Goal: Communication & Community: Share content

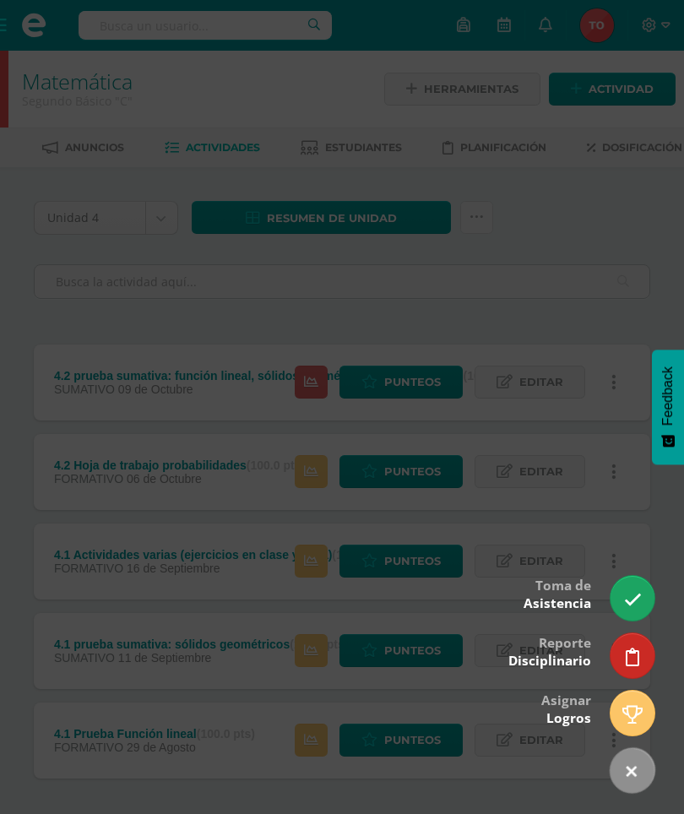
click at [631, 593] on icon at bounding box center [633, 600] width 18 height 18
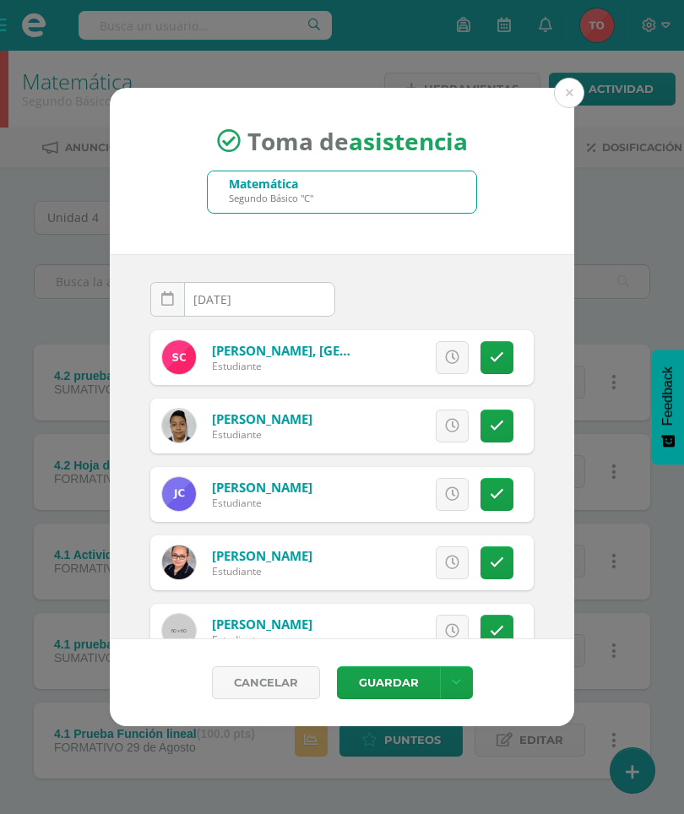
click at [392, 185] on div "Matemática Segundo Básico "C"" at bounding box center [342, 191] width 268 height 41
click at [292, 193] on div "Segundo Básico "C"" at bounding box center [271, 198] width 84 height 13
click at [568, 89] on button at bounding box center [569, 93] width 30 height 30
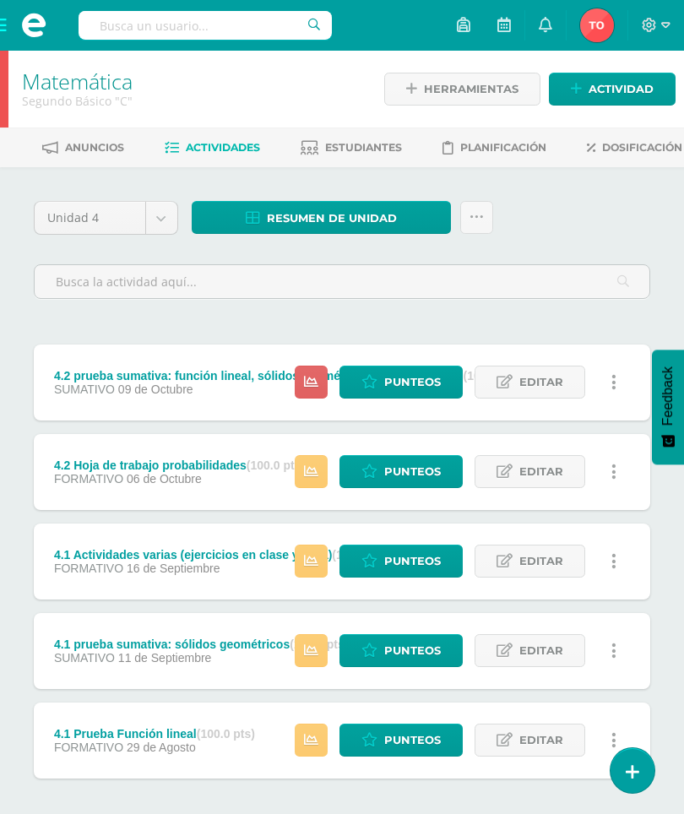
click at [572, 97] on div "Toma de asistencia Matemática Segundo Básico "C" 2025-10-13 October, 2025 Mo Tu…" at bounding box center [342, 407] width 674 height 638
click at [631, 771] on icon at bounding box center [633, 772] width 14 height 18
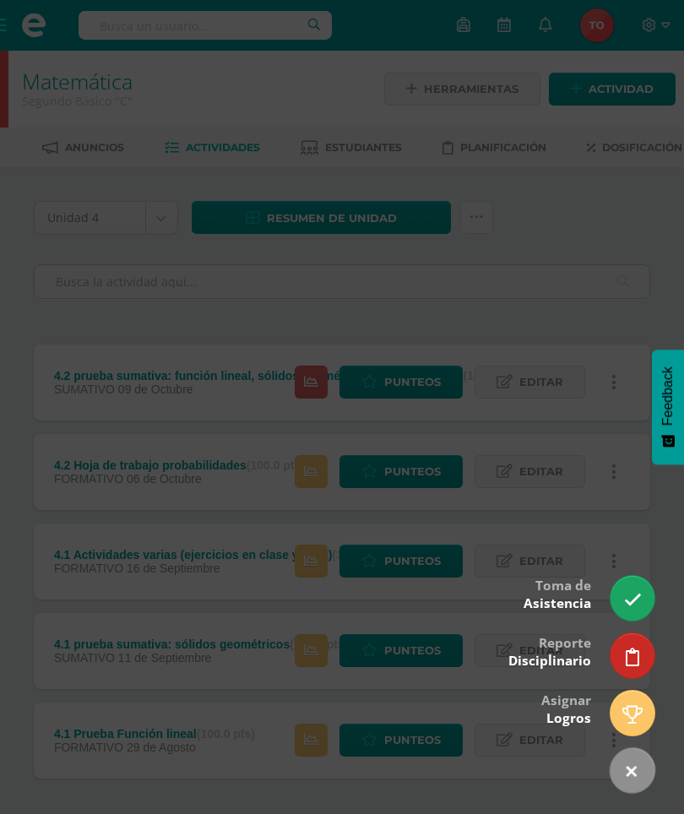
click at [626, 593] on icon at bounding box center [633, 600] width 18 height 18
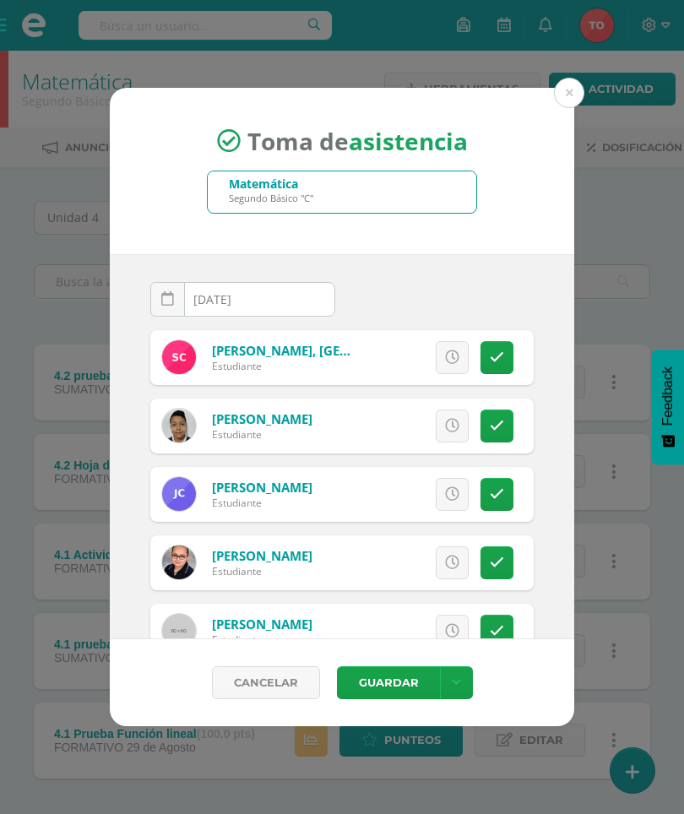
click at [270, 675] on link "Cancelar" at bounding box center [266, 682] width 108 height 33
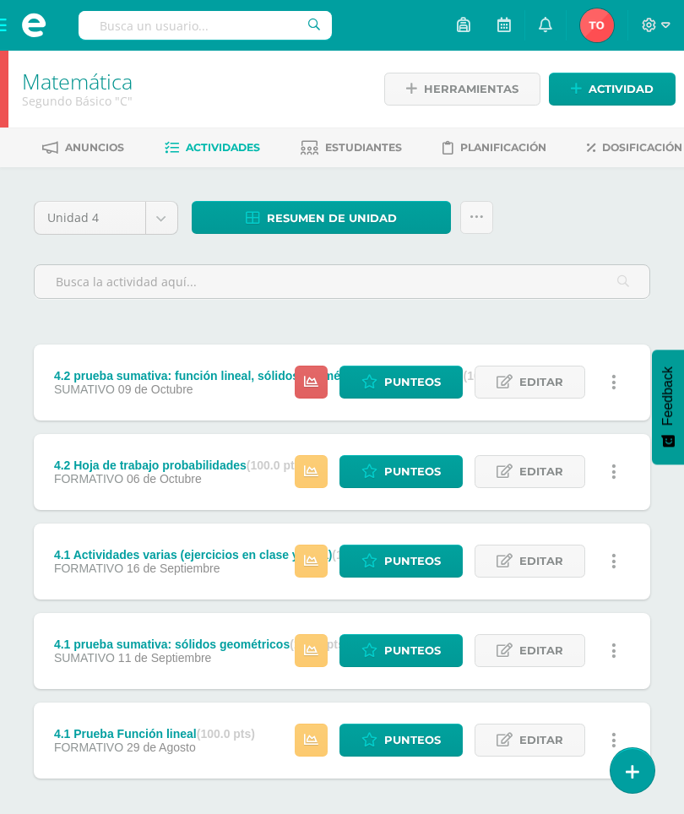
click at [641, 773] on link at bounding box center [632, 770] width 44 height 45
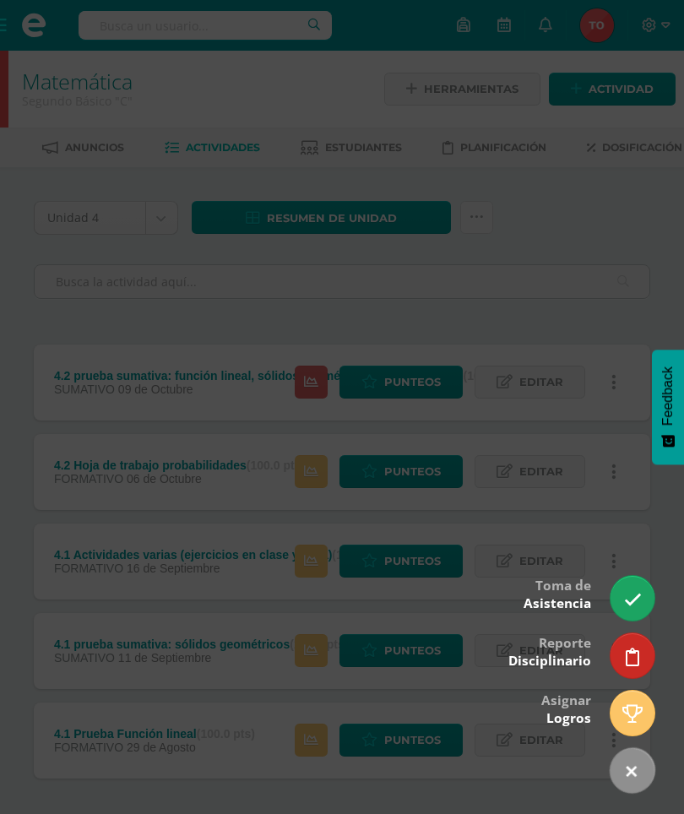
click at [628, 588] on link at bounding box center [632, 598] width 44 height 45
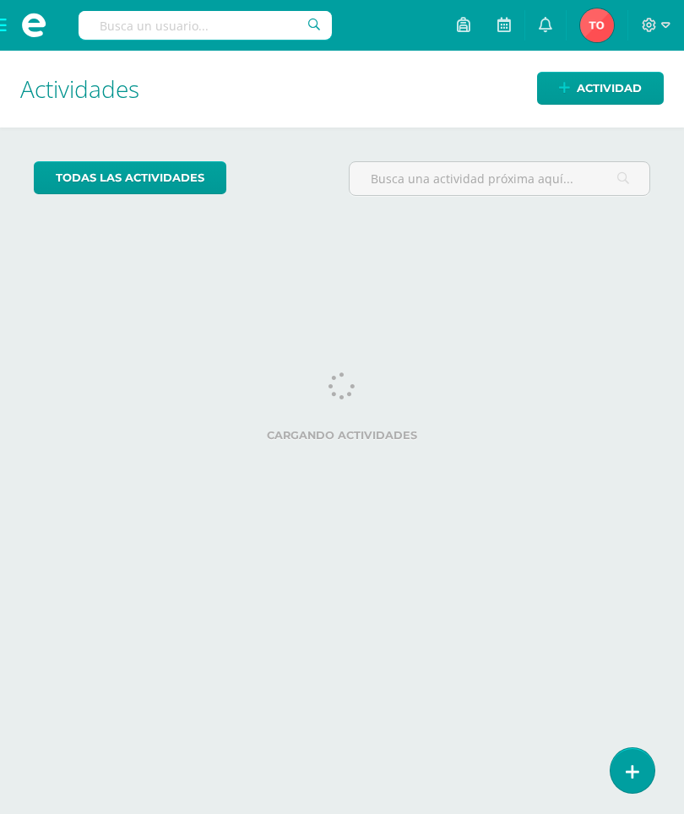
click at [624, 759] on link at bounding box center [632, 770] width 44 height 45
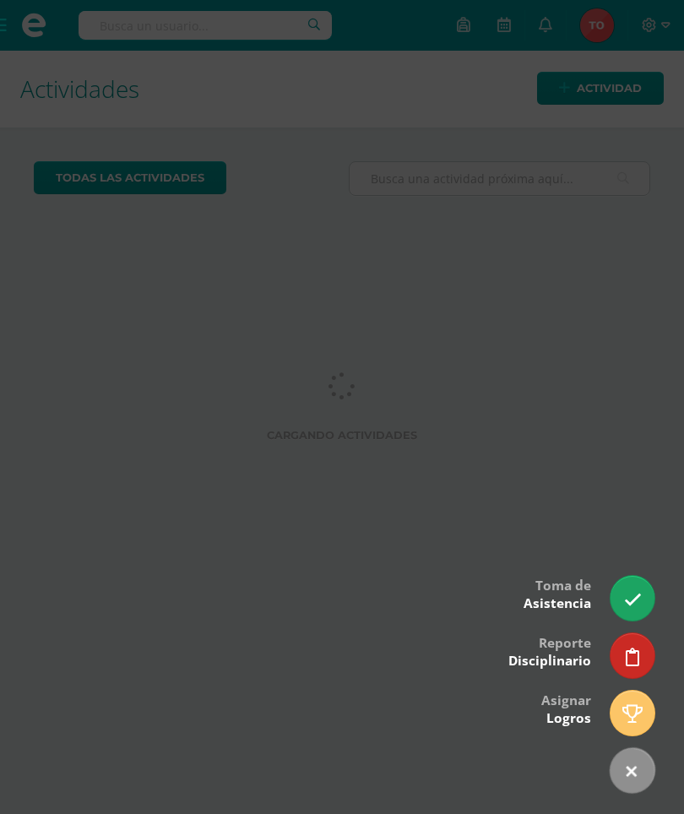
click at [636, 591] on icon at bounding box center [633, 600] width 18 height 18
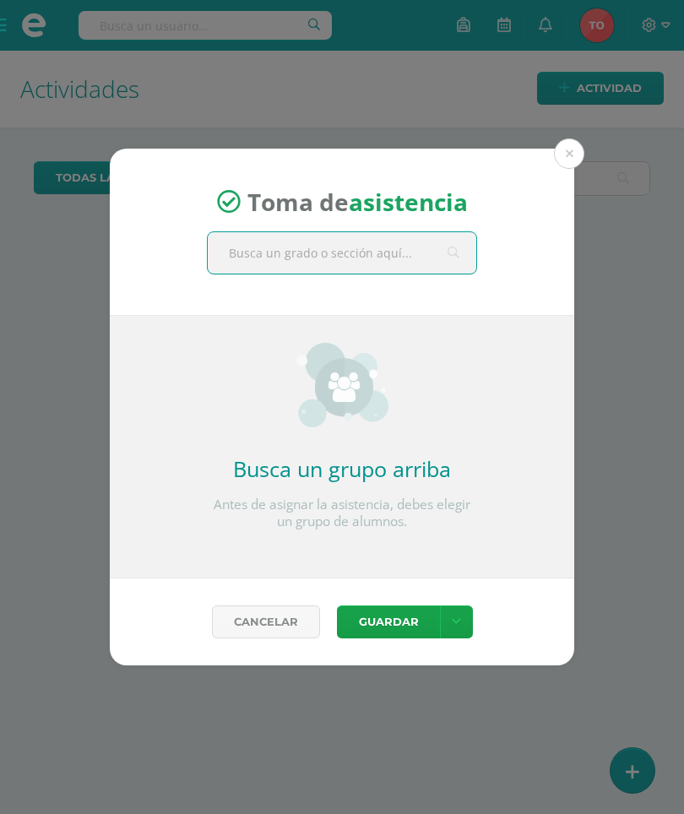
click at [387, 234] on input "text" at bounding box center [342, 252] width 268 height 41
type input "Segun"
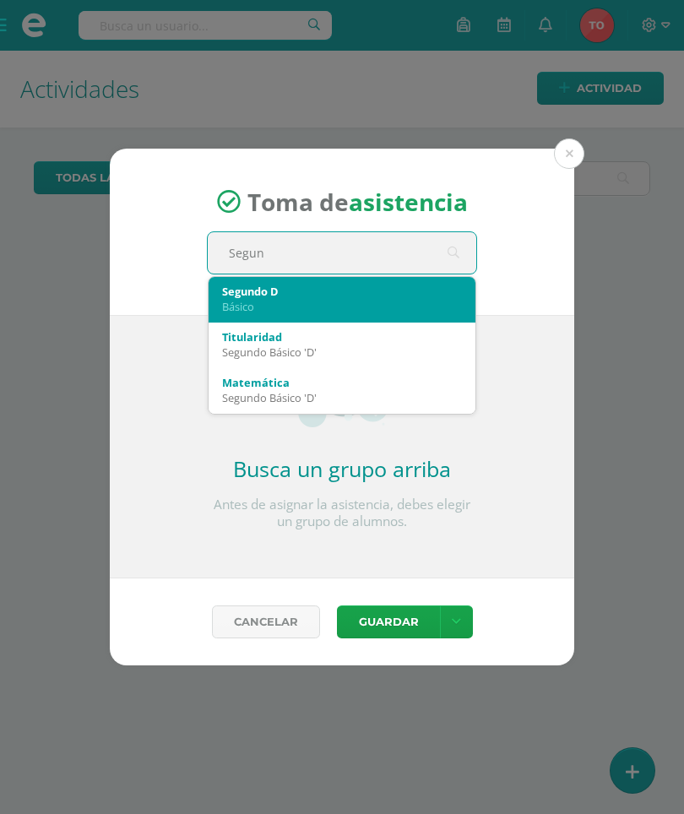
click at [272, 299] on div "Básico" at bounding box center [342, 306] width 240 height 15
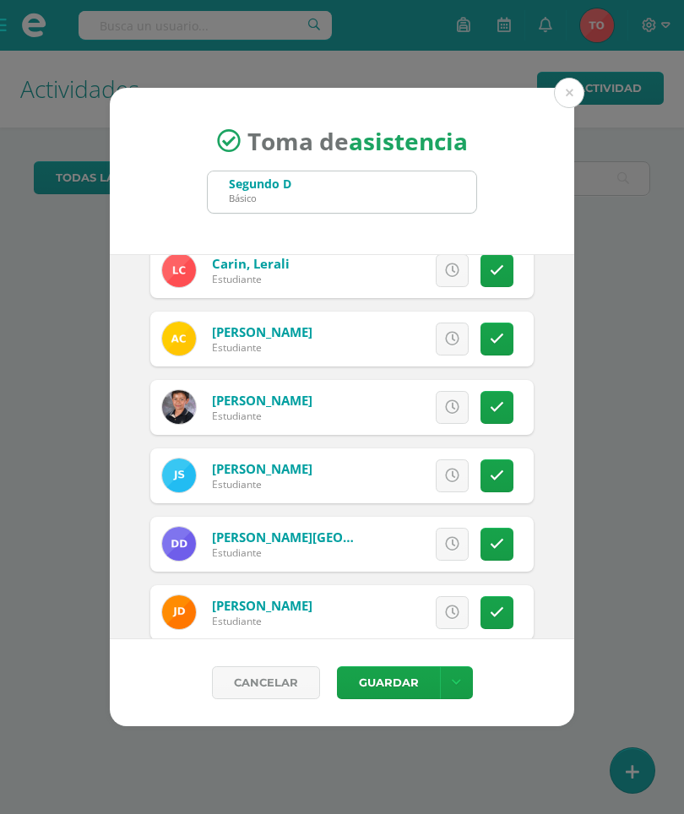
scroll to position [440, 0]
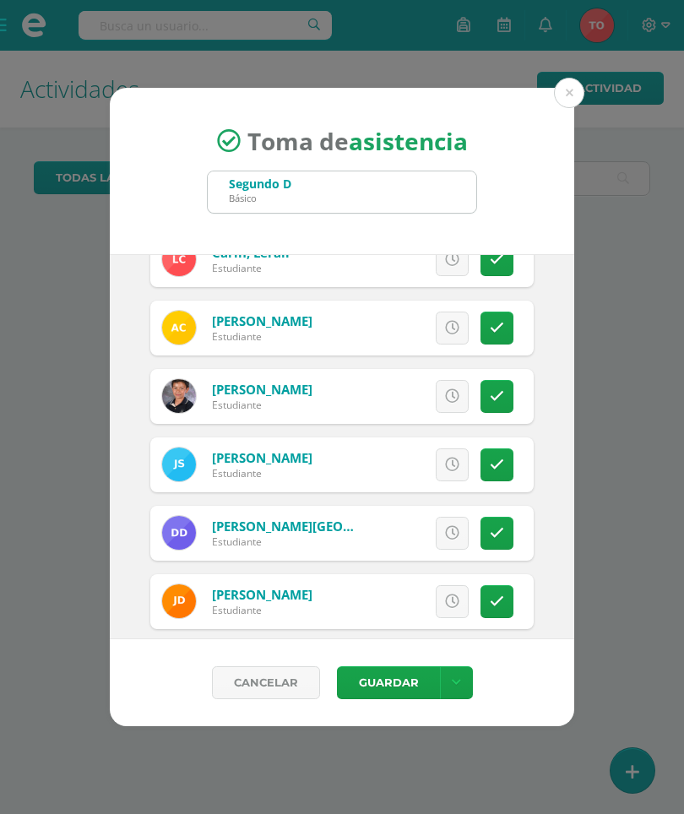
click at [495, 328] on icon at bounding box center [497, 328] width 14 height 14
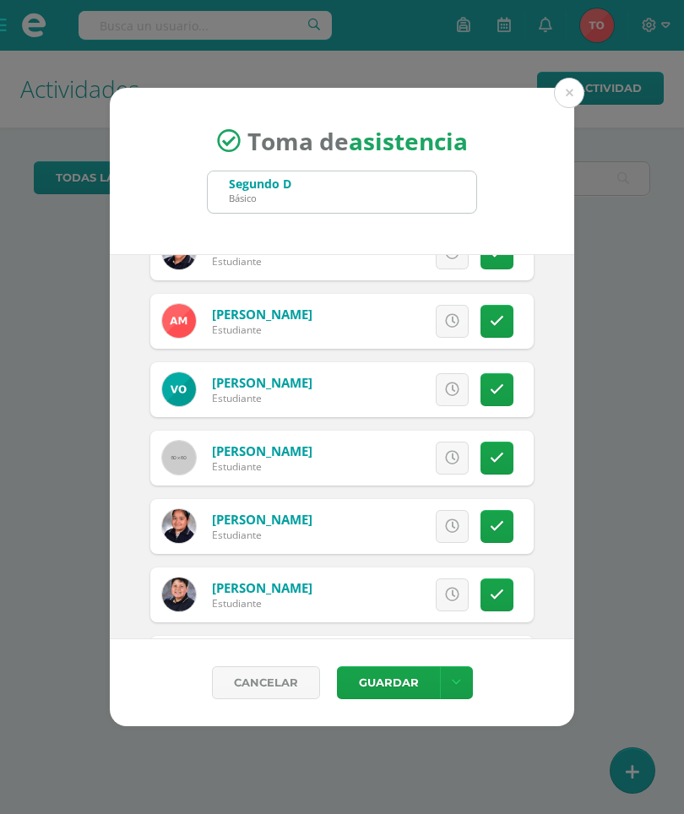
scroll to position [1610, 0]
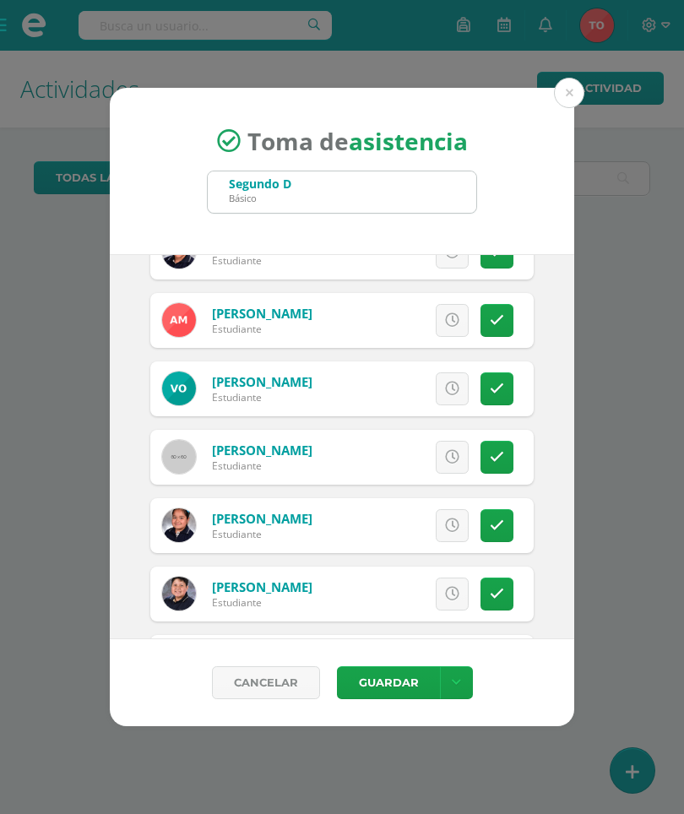
click at [495, 322] on icon at bounding box center [497, 320] width 14 height 14
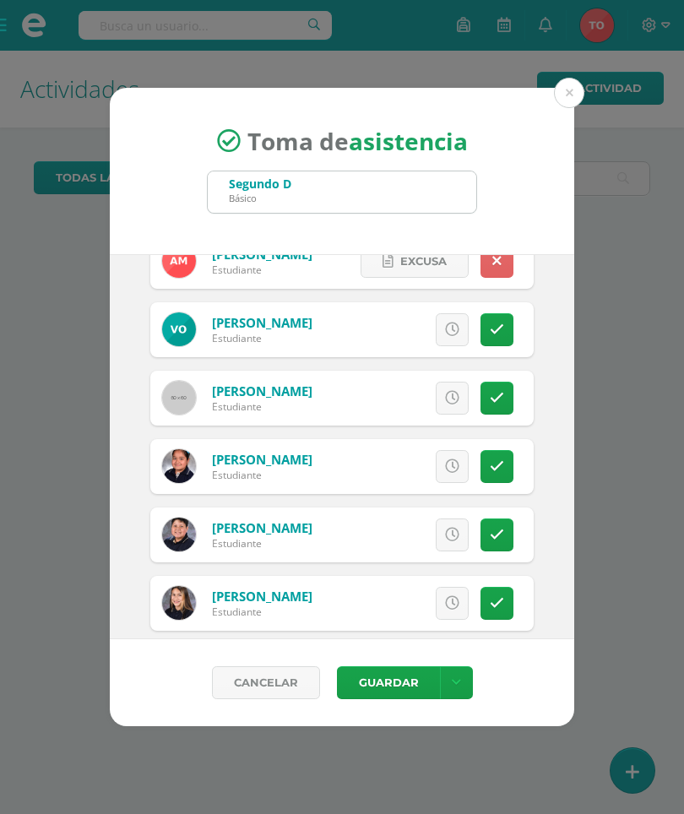
scroll to position [1680, 0]
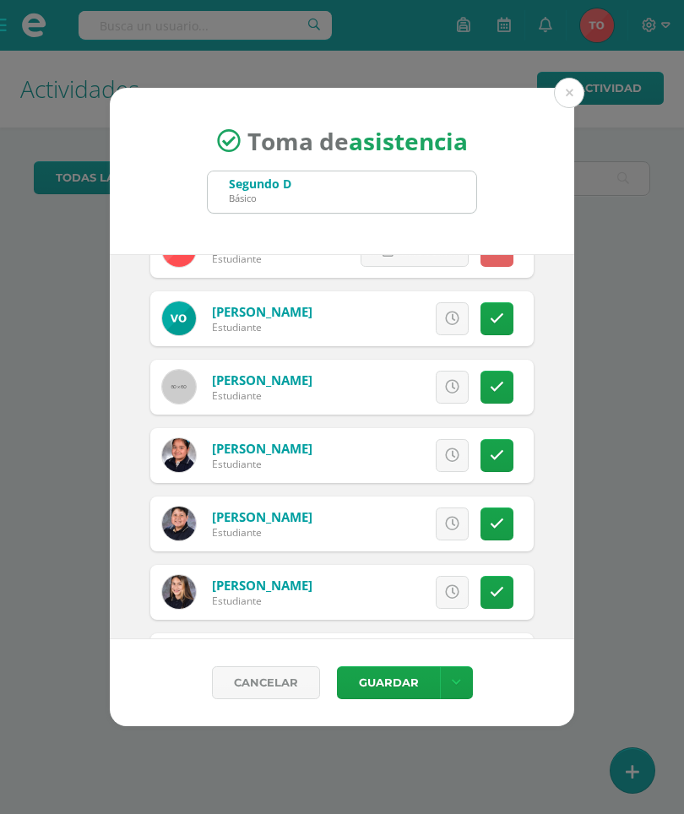
click at [453, 326] on icon at bounding box center [452, 319] width 14 height 14
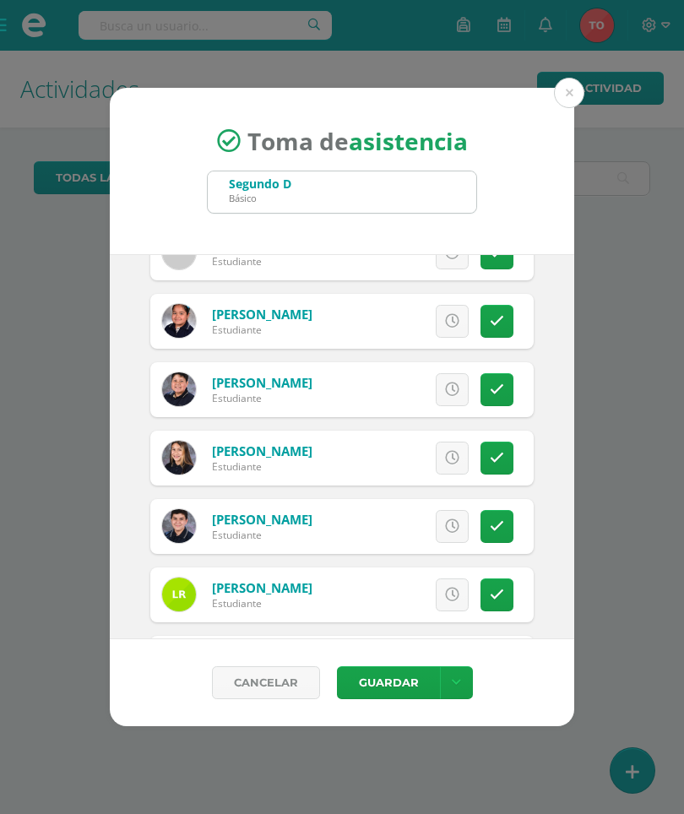
scroll to position [1850, 0]
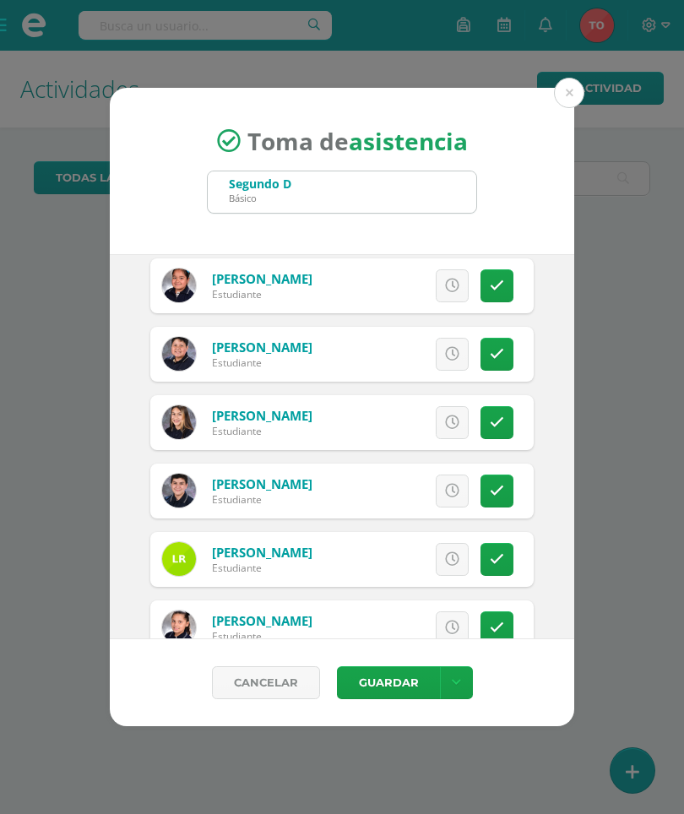
click at [496, 280] on icon at bounding box center [497, 286] width 14 height 14
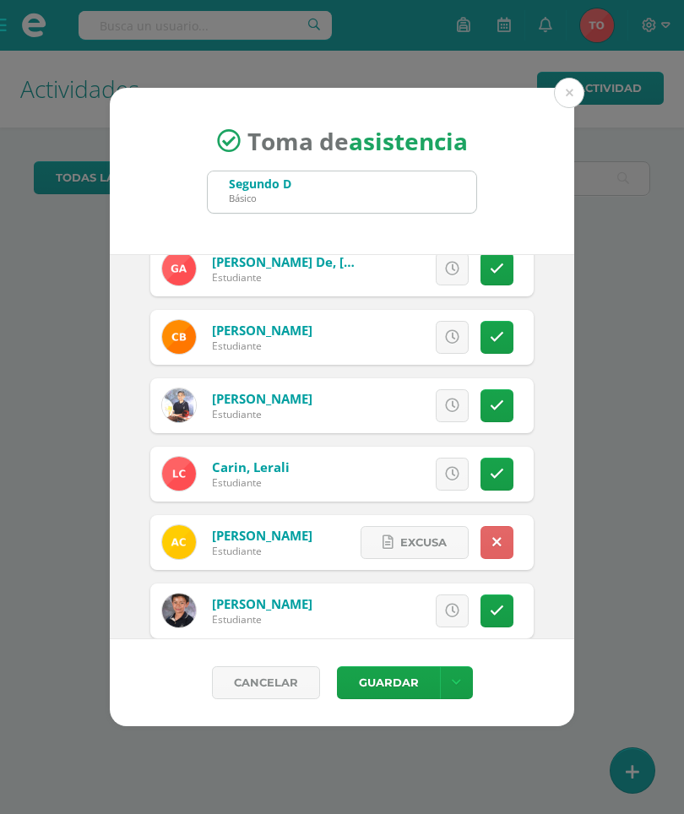
scroll to position [244, 0]
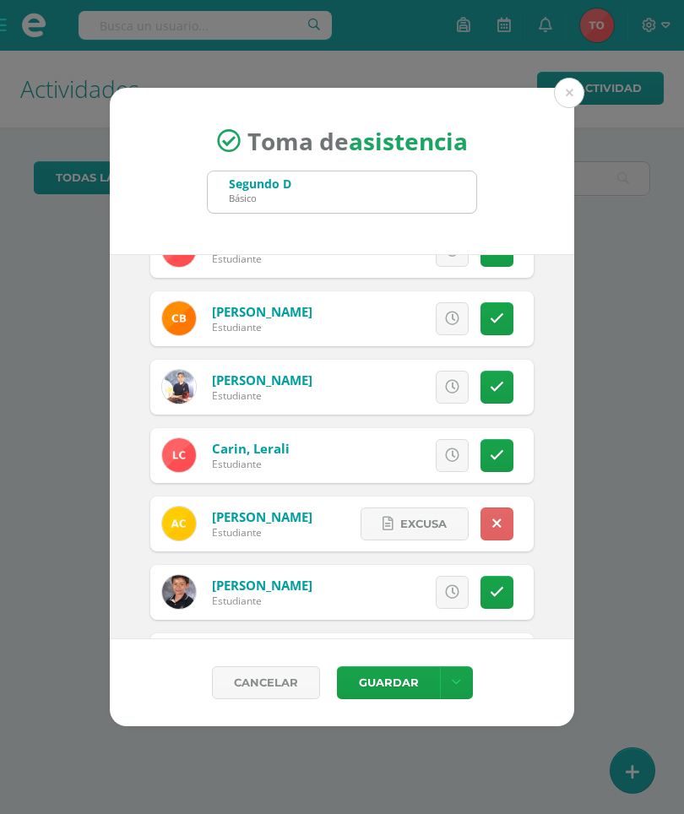
click at [501, 499] on div "Excusa Detalles sobre excusa: Añadir excusa a todas las inasistencias del día C…" at bounding box center [434, 523] width 198 height 55
click at [492, 525] on icon at bounding box center [496, 524] width 9 height 14
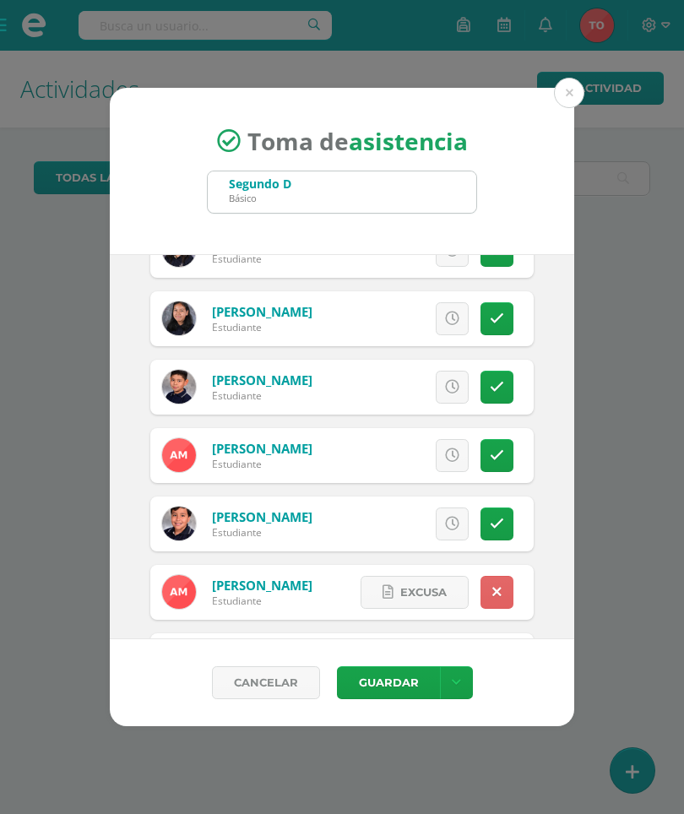
scroll to position [1336, 0]
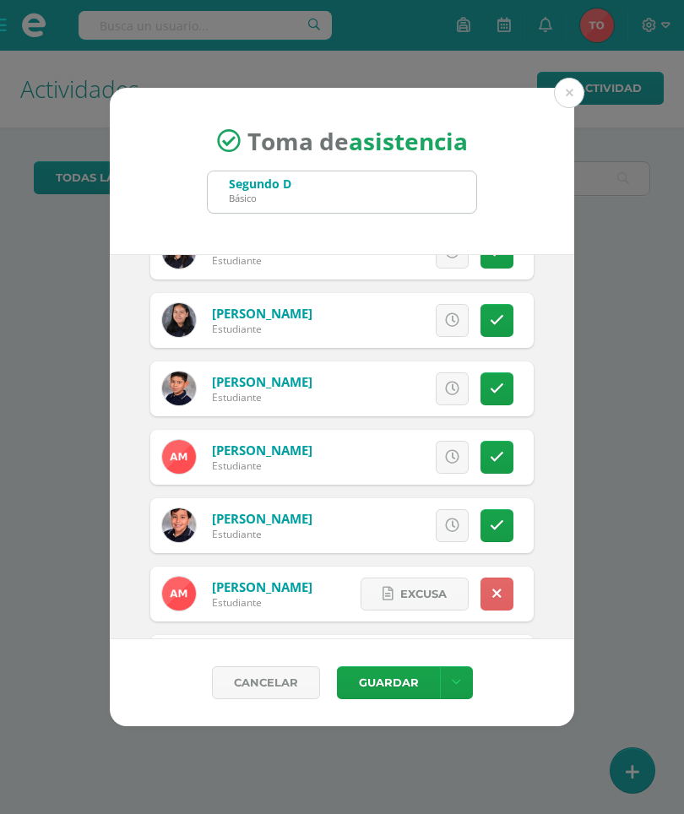
click at [376, 678] on button "Guardar" at bounding box center [388, 682] width 103 height 33
click at [369, 666] on button "Guardar" at bounding box center [388, 682] width 104 height 33
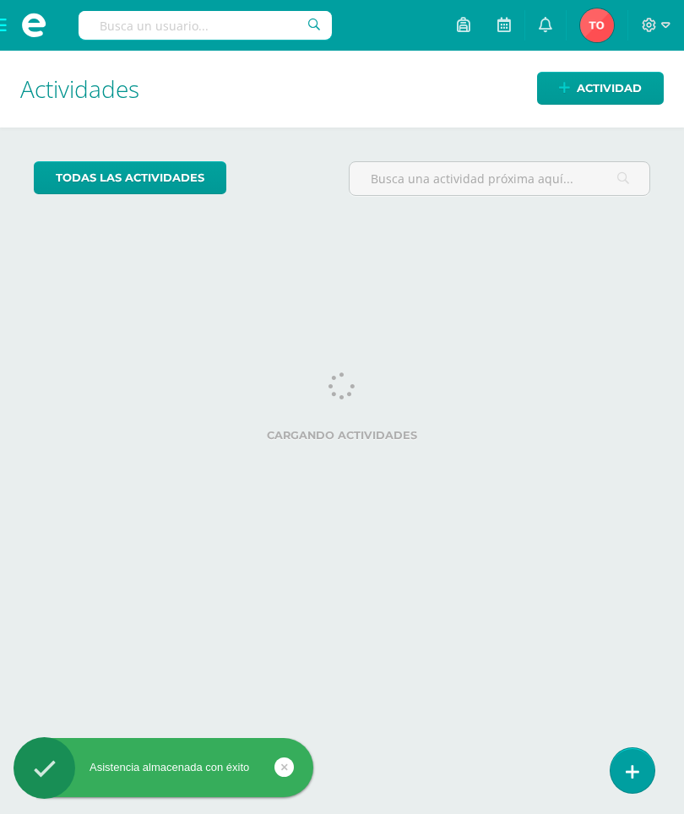
click at [585, 89] on span "Actividad" at bounding box center [609, 88] width 65 height 31
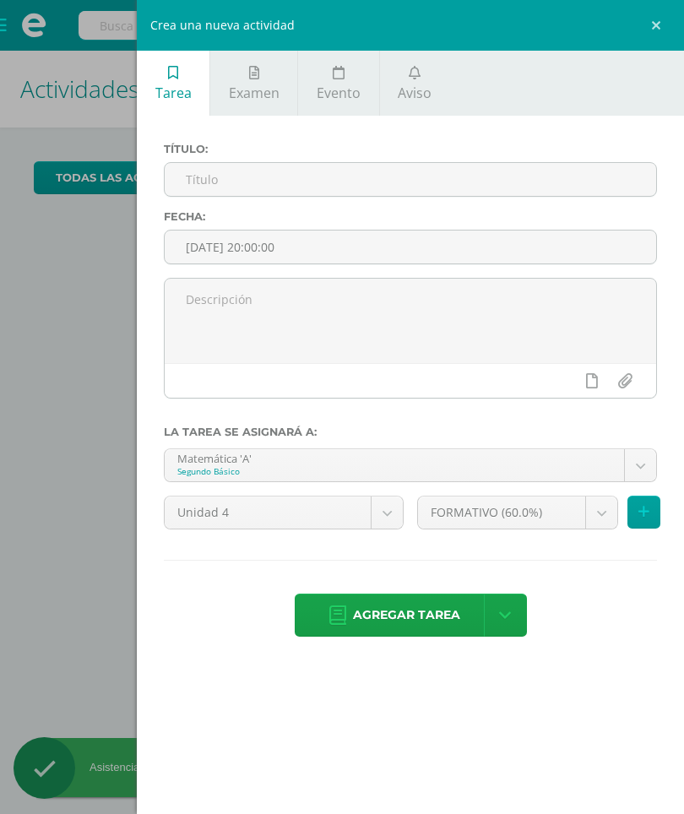
click at [413, 85] on span "Aviso" at bounding box center [415, 93] width 34 height 19
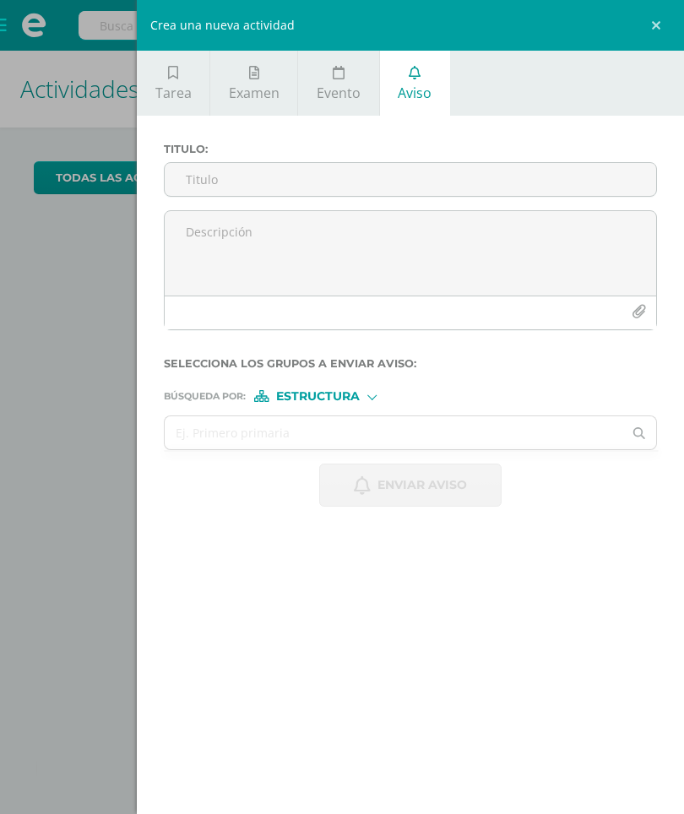
click at [431, 179] on input "Titulo :" at bounding box center [410, 179] width 491 height 33
type input "Uso de tenis"
click at [436, 241] on textarea at bounding box center [410, 253] width 491 height 84
click at [346, 391] on div "Búsqueda por : Estructura Estructura Persona" at bounding box center [410, 389] width 493 height 25
click at [371, 398] on div at bounding box center [371, 395] width 9 height 9
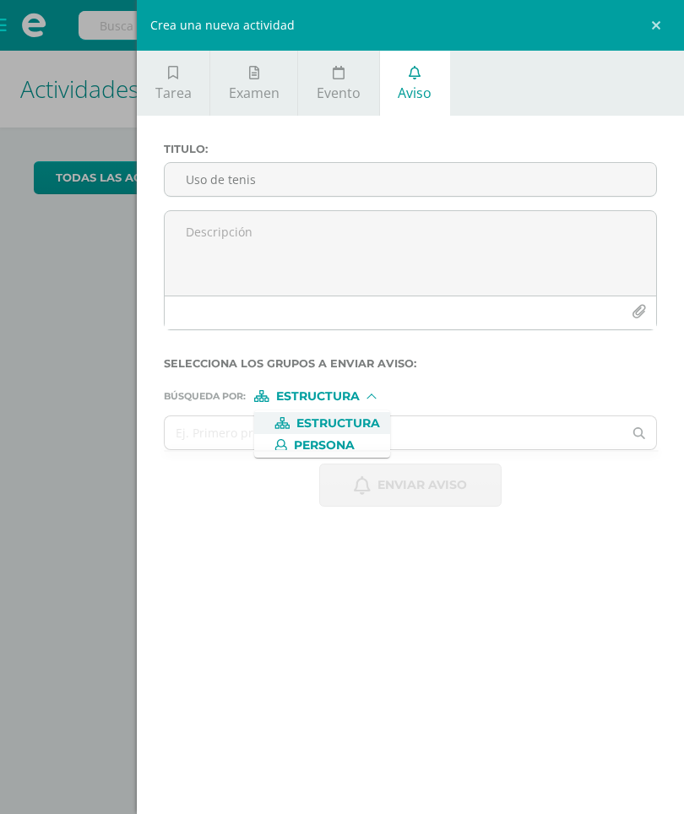
click at [377, 444] on label "Persona" at bounding box center [322, 445] width 116 height 12
click at [320, 427] on input "text" at bounding box center [394, 432] width 458 height 33
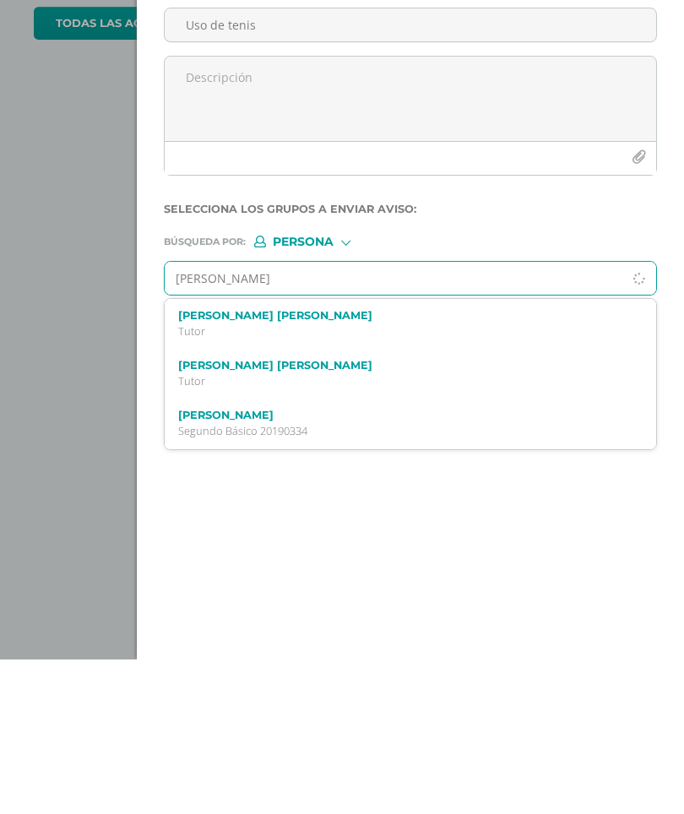
type input "Adriana castañeda"
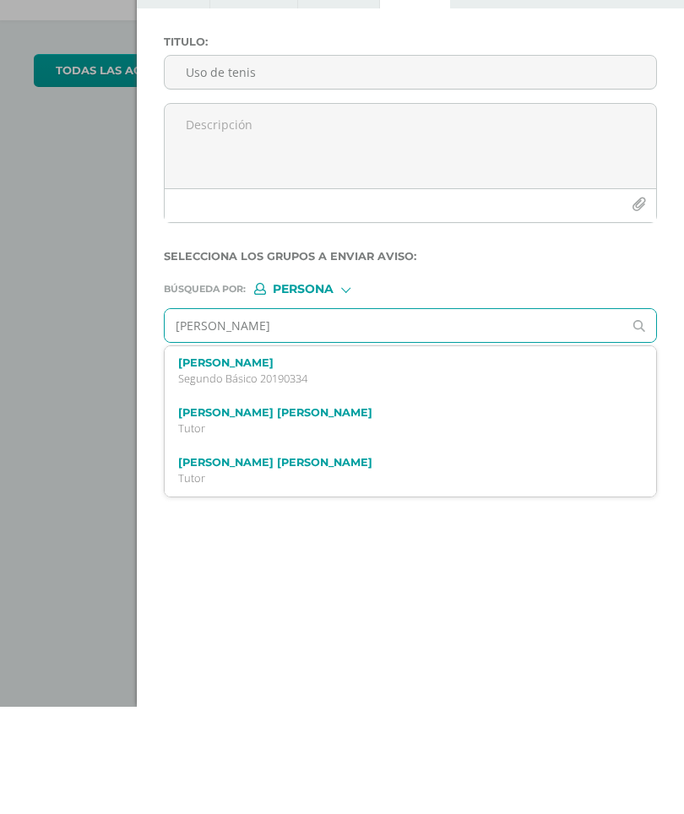
click at [324, 453] on div "Adriana Sophia Castañeda Guerra Segundo Básico 20190334" at bounding box center [410, 478] width 491 height 50
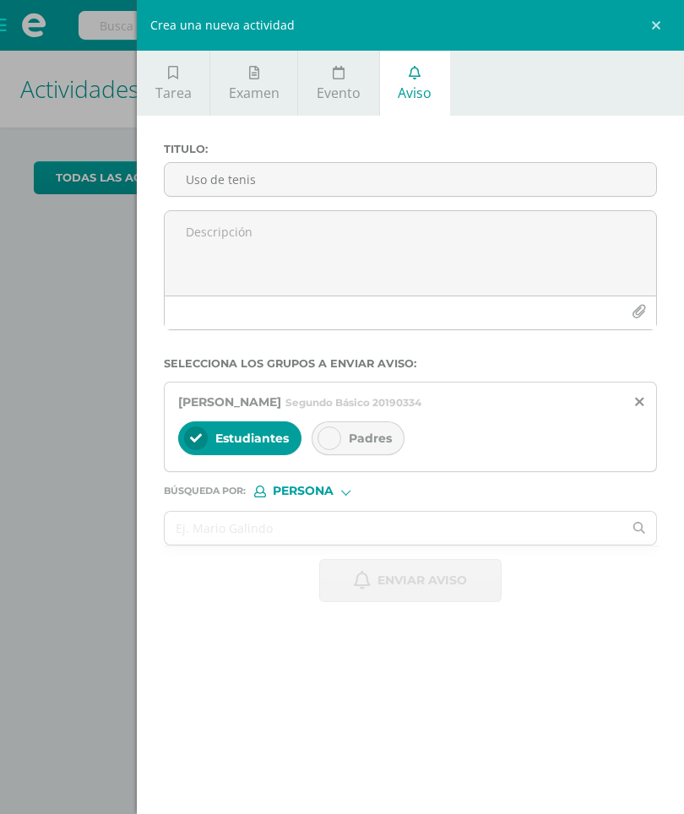
click at [310, 537] on input "text" at bounding box center [394, 528] width 458 height 33
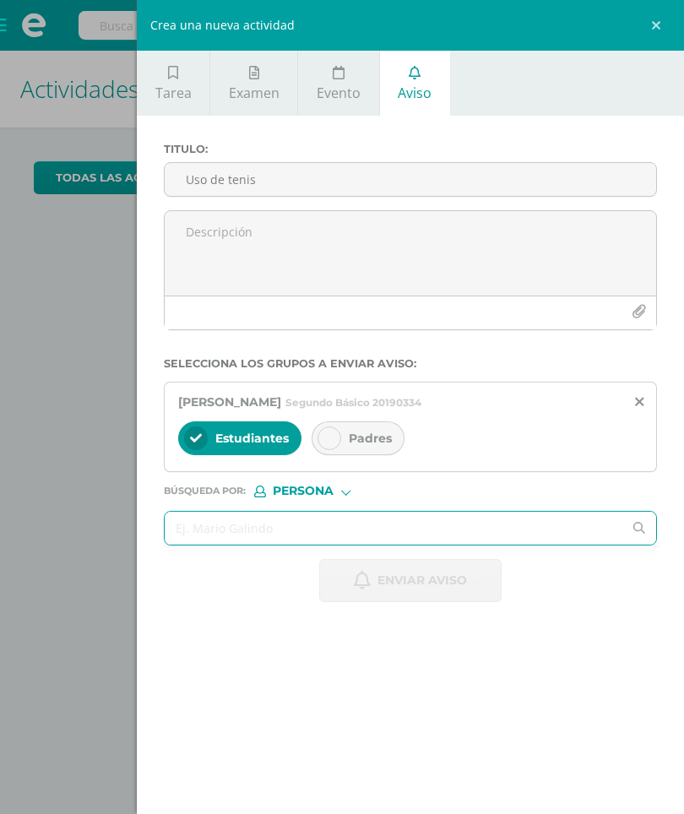
scroll to position [0, 7]
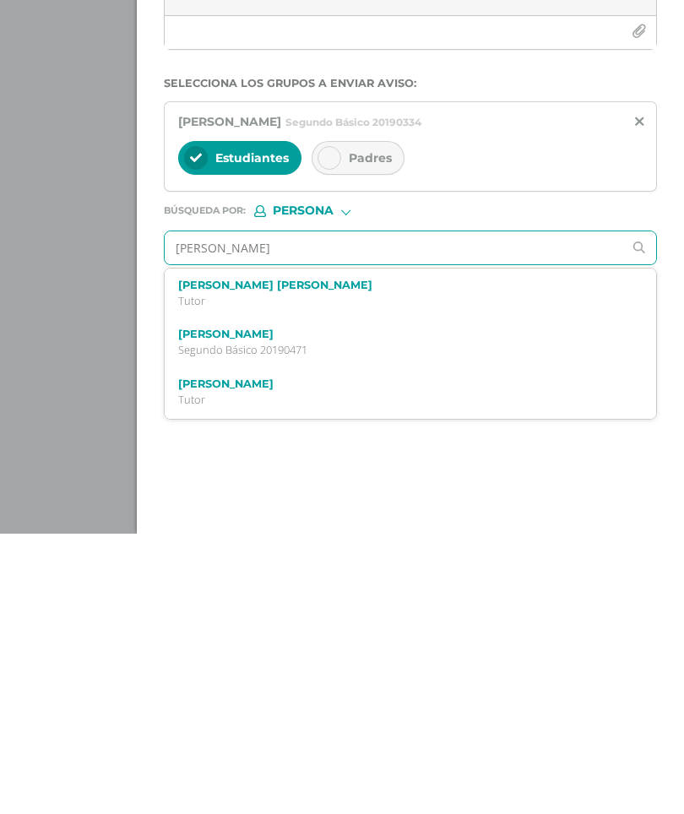
type input "Isabella archila"
click at [274, 574] on p "Segundo Básico 20190471" at bounding box center [400, 581] width 444 height 14
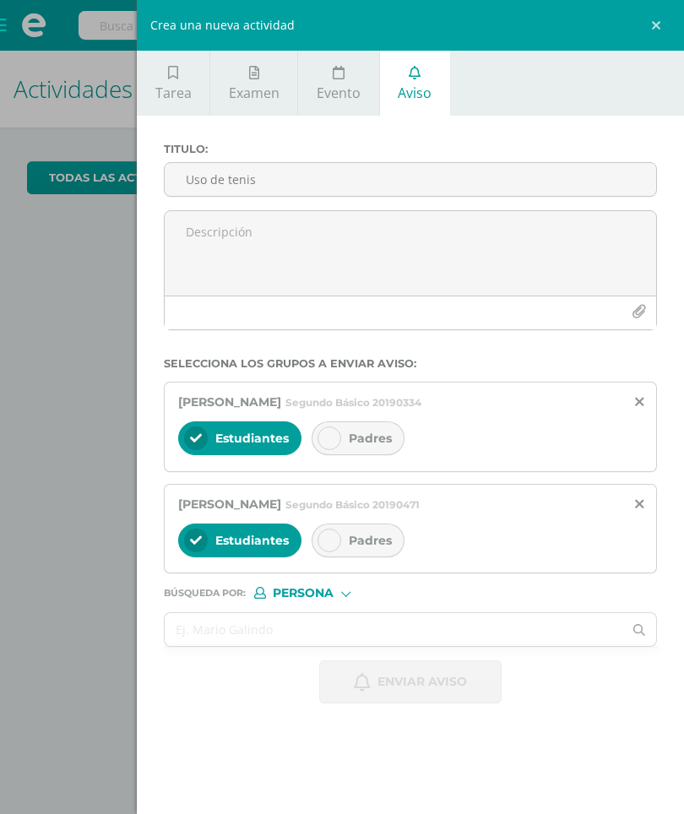
click at [272, 631] on input "text" at bounding box center [394, 629] width 458 height 33
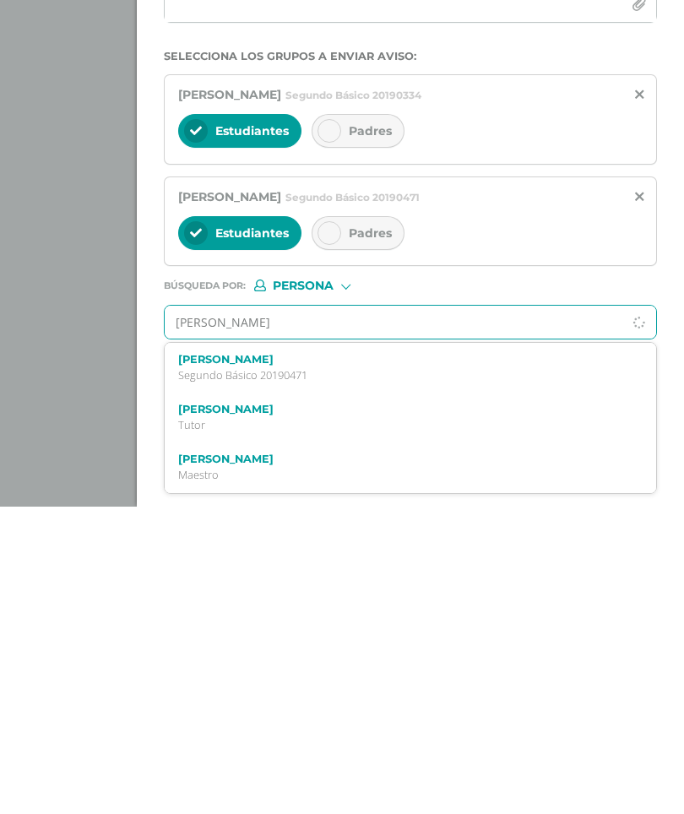
type input "Turcios"
click at [314, 760] on label "Valentina Mireya Turcios Rodas" at bounding box center [400, 766] width 444 height 13
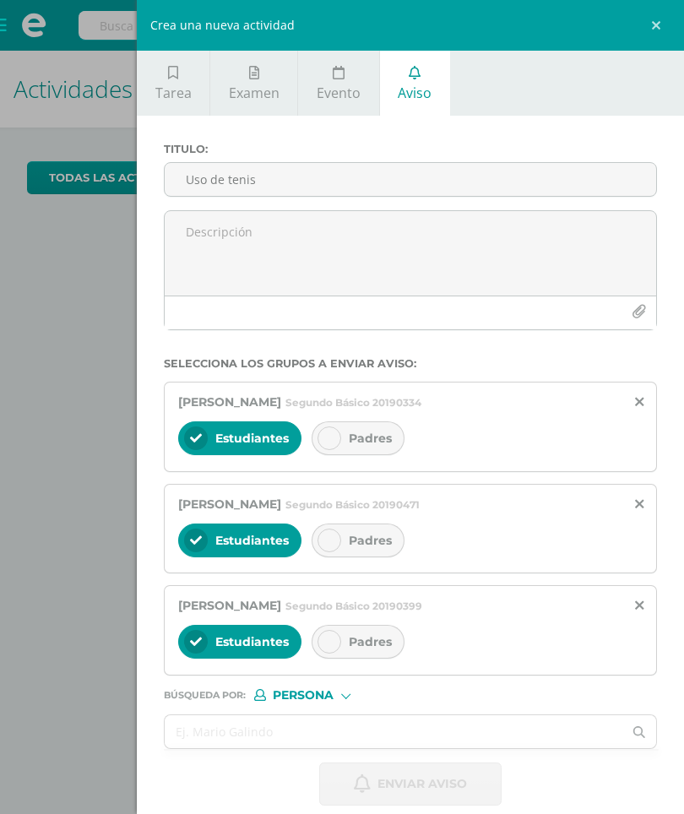
click at [299, 733] on input "text" at bounding box center [394, 731] width 458 height 33
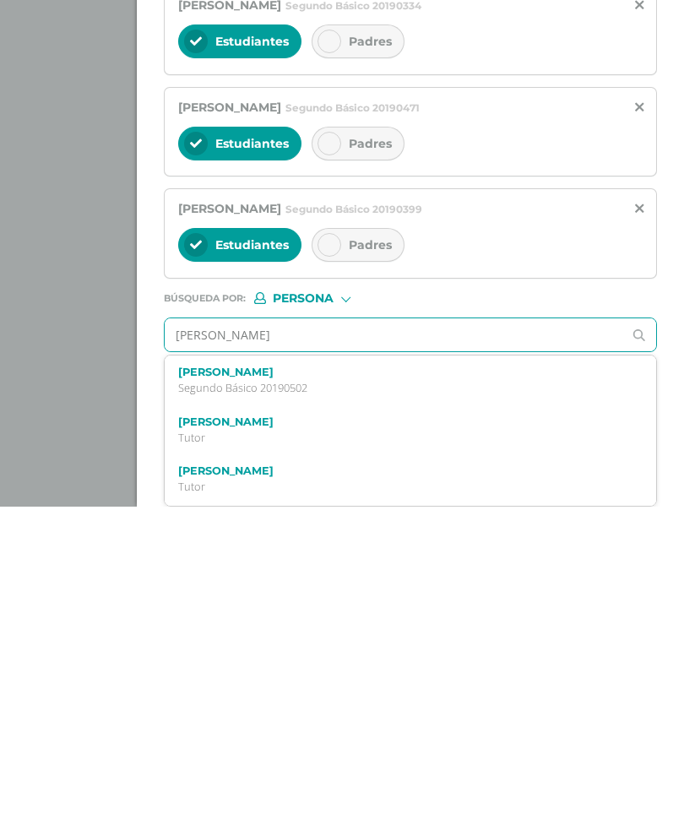
scroll to position [97, 0]
type input "Torres Camila"
click at [284, 673] on label "Camila José Torres Valdez" at bounding box center [400, 679] width 444 height 13
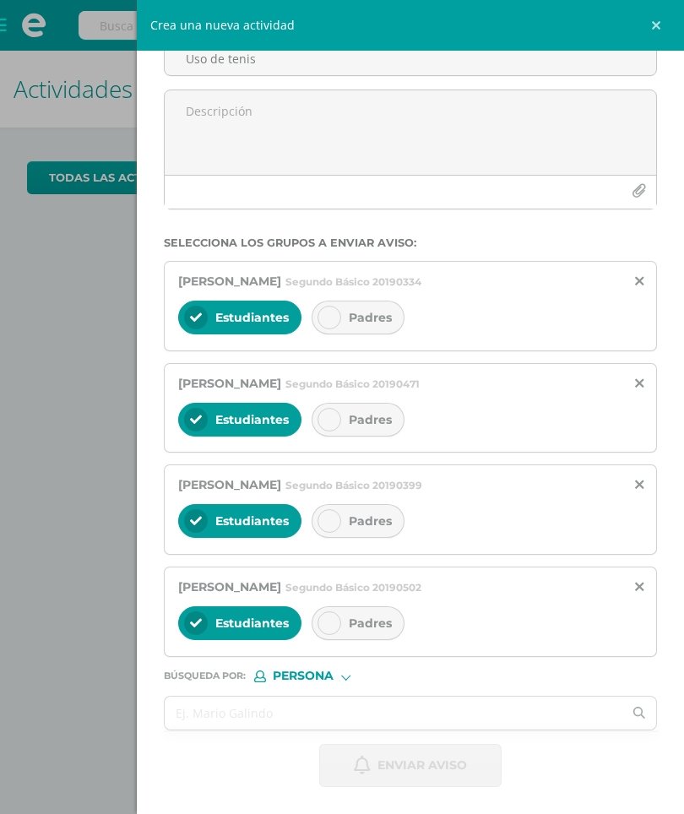
scroll to position [123, 0]
click at [310, 713] on input "text" at bounding box center [394, 712] width 458 height 33
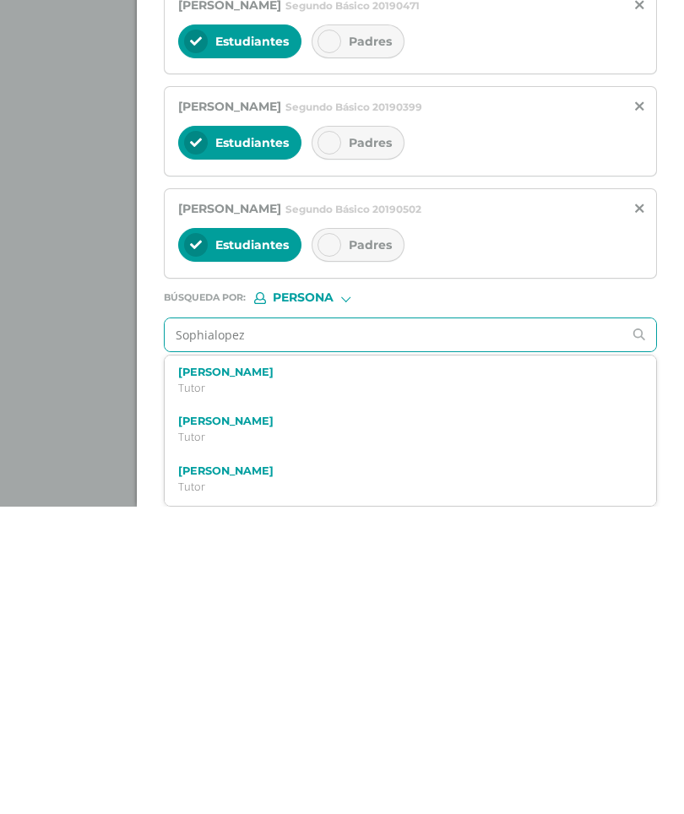
scroll to position [200, 0]
click at [215, 626] on input "Sophialopez" at bounding box center [394, 642] width 458 height 33
click at [207, 626] on input "Sophialopez" at bounding box center [394, 642] width 458 height 33
type input "Sophia lopez"
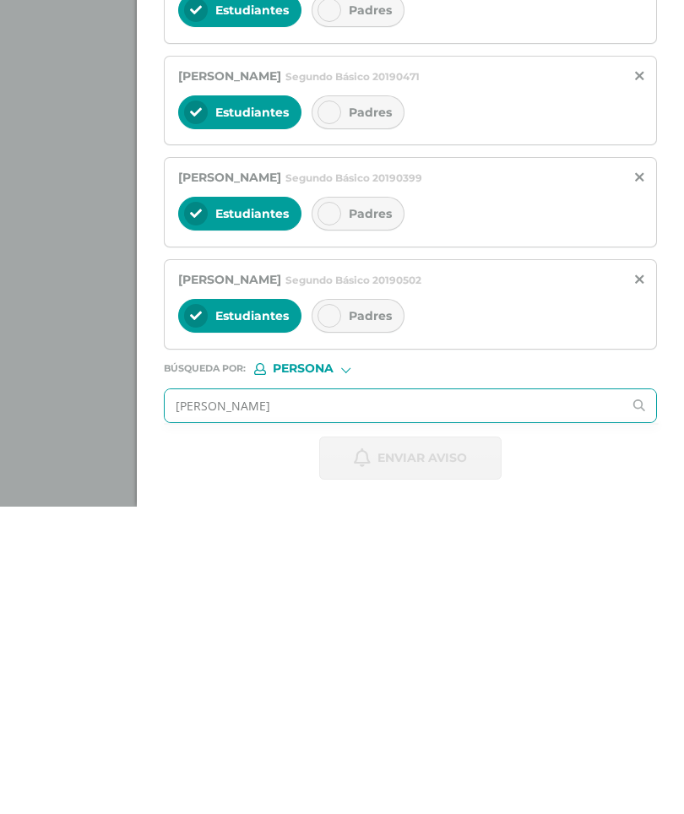
scroll to position [129, 0]
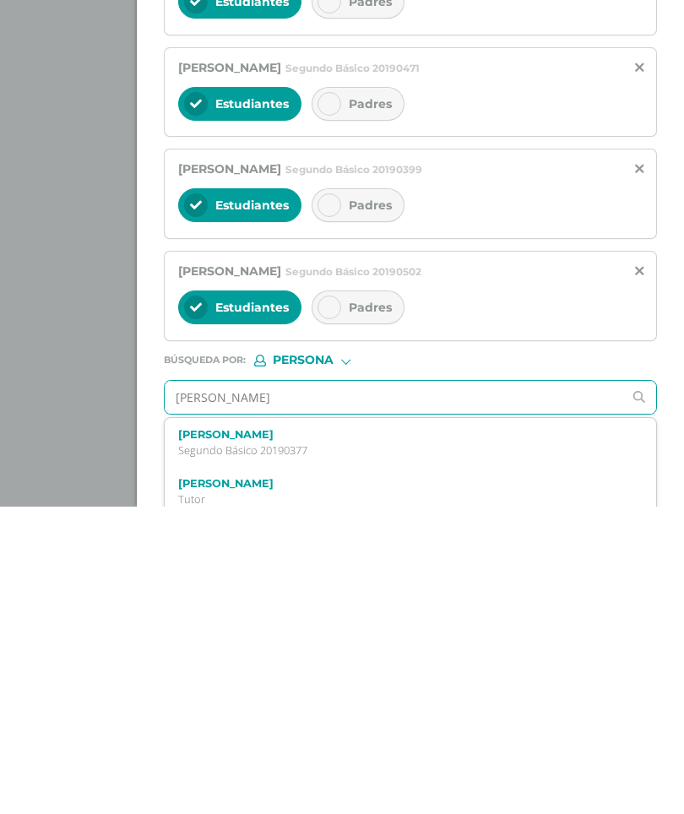
click at [281, 735] on div "Sophía López Domínguez Segundo Básico 20190377" at bounding box center [400, 750] width 444 height 30
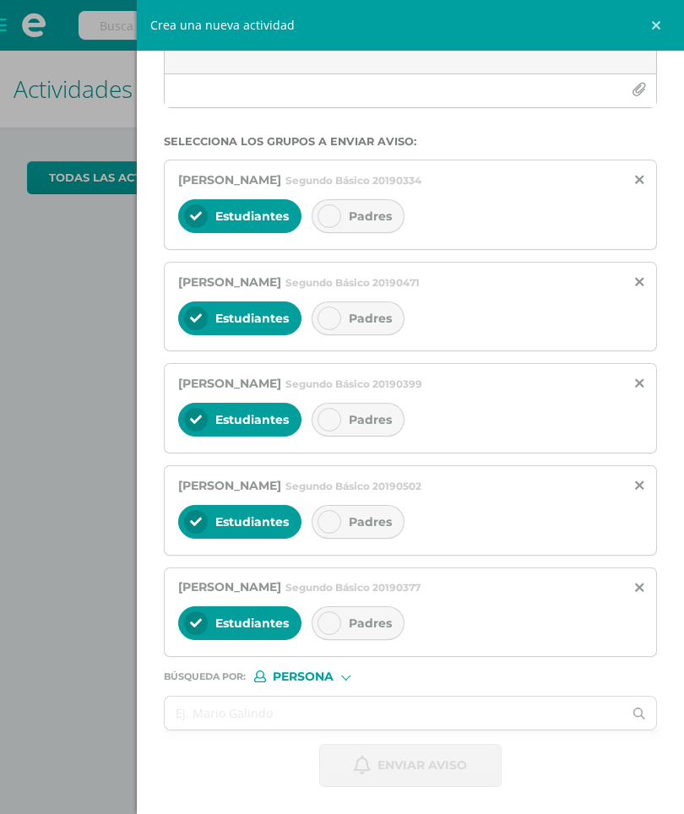
scroll to position [231, 0]
click at [273, 703] on input "text" at bounding box center [394, 712] width 458 height 33
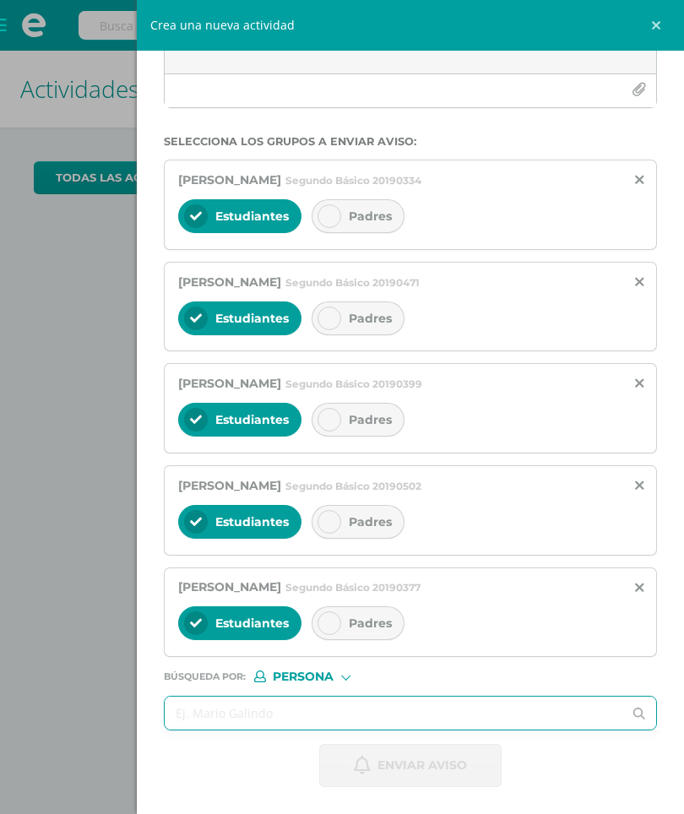
click at [369, 215] on span "Padres" at bounding box center [370, 216] width 43 height 15
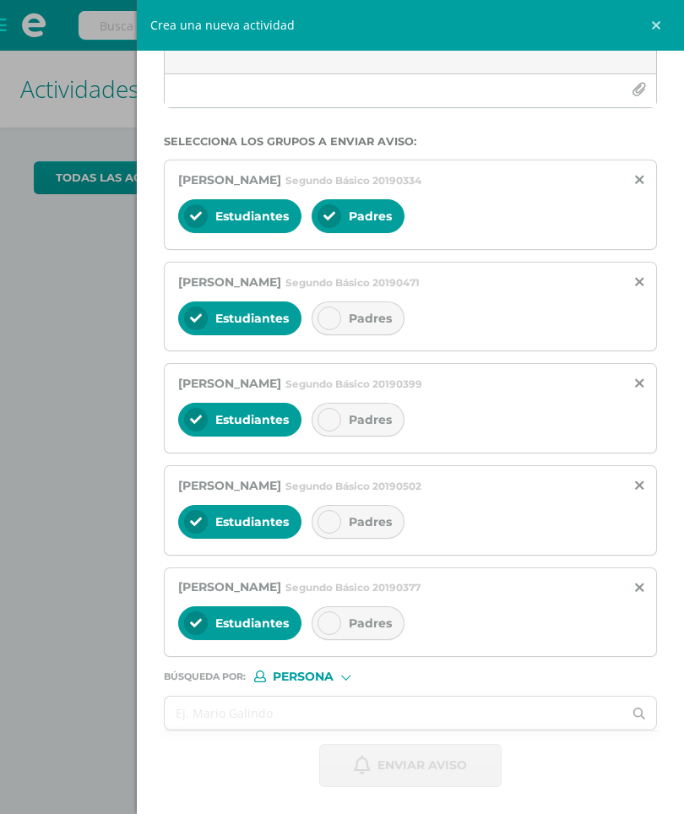
click at [380, 409] on div "Padres" at bounding box center [358, 420] width 93 height 34
click at [376, 626] on span "Padres" at bounding box center [370, 622] width 43 height 15
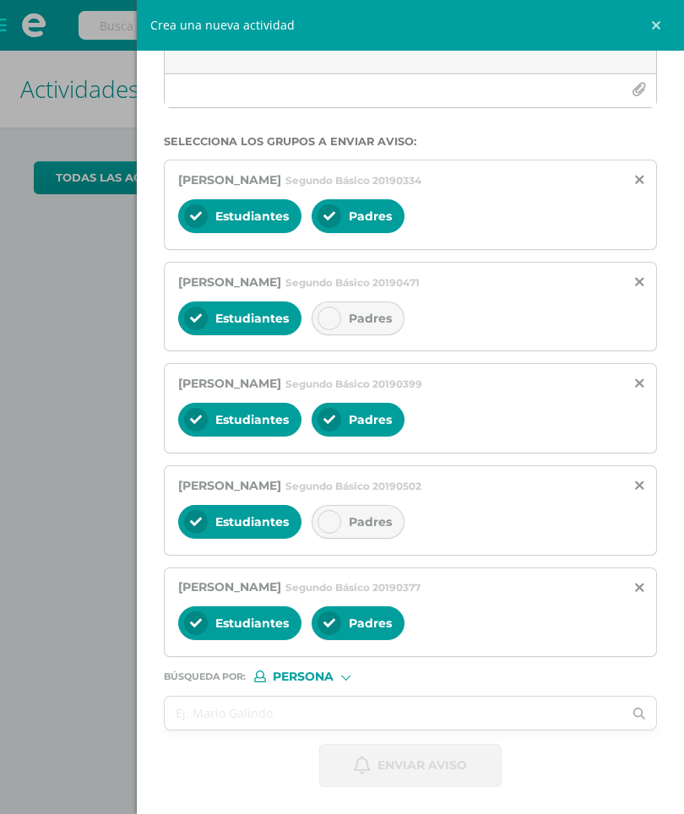
click at [378, 524] on span "Padres" at bounding box center [370, 521] width 43 height 15
click at [381, 311] on span "Padres" at bounding box center [370, 318] width 43 height 15
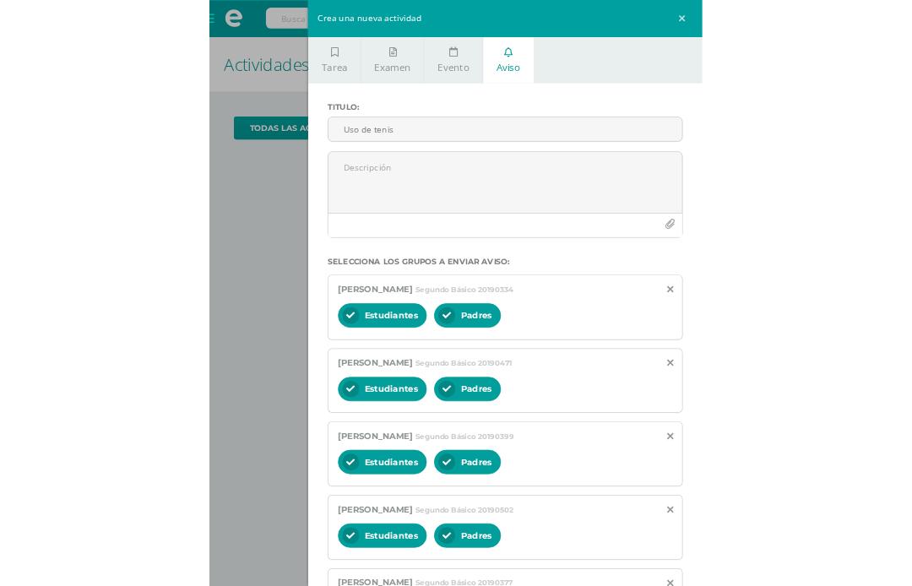
scroll to position [0, 0]
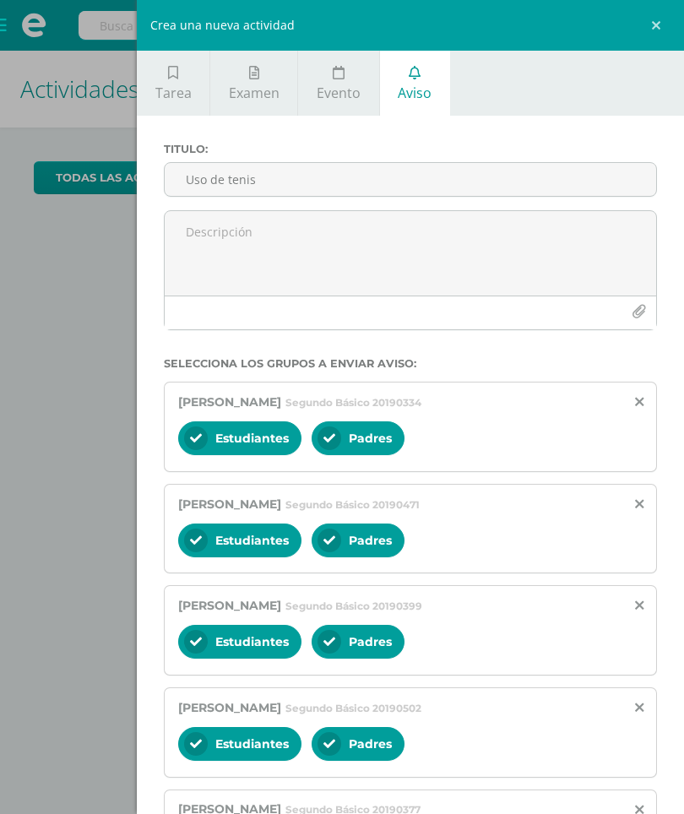
click at [394, 230] on textarea at bounding box center [410, 253] width 491 height 84
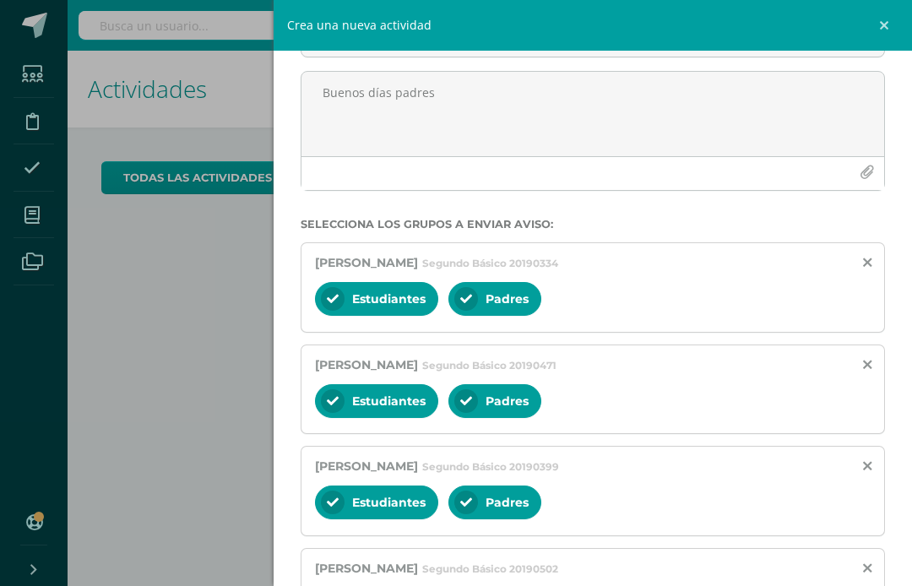
scroll to position [140, 0]
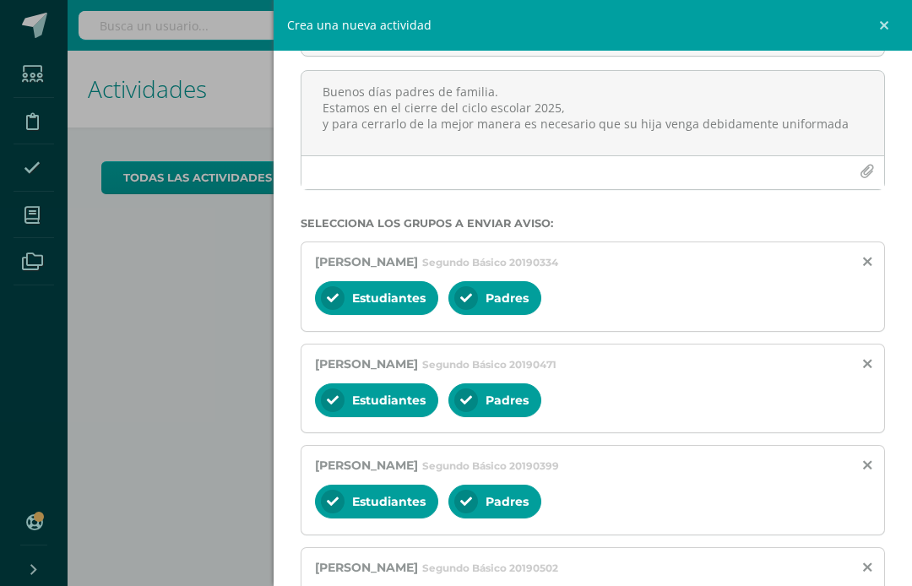
click at [683, 136] on textarea "Buenos días padres de familia. Estamos en el cierre del ciclo escolar 2025, y p…" at bounding box center [592, 113] width 583 height 84
click at [683, 126] on textarea "Buenos días padres de familia. Estamos en el cierre del ciclo escolar 2025, y p…" at bounding box center [592, 113] width 583 height 84
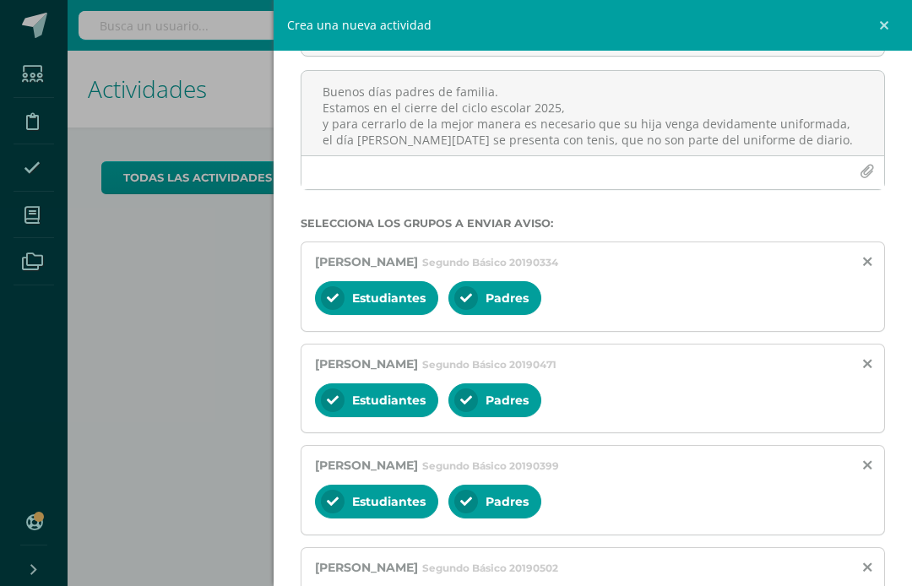
click at [683, 123] on textarea "Buenos días padres de familia. Estamos en el cierre del ciclo escolar 2025, y p…" at bounding box center [592, 113] width 583 height 84
click at [683, 127] on textarea "Buenos días padres de familia. Estamos en el cierre del ciclo escolar 2025, y p…" at bounding box center [592, 113] width 583 height 84
click at [683, 132] on textarea "Buenos días padres de familia. Estamos en el cierre del ciclo escolar 2025, y p…" at bounding box center [592, 113] width 583 height 84
click at [683, 150] on textarea "Buenos días padres de familia. Estamos en el cierre del ciclo escolar 2025, y p…" at bounding box center [592, 113] width 583 height 84
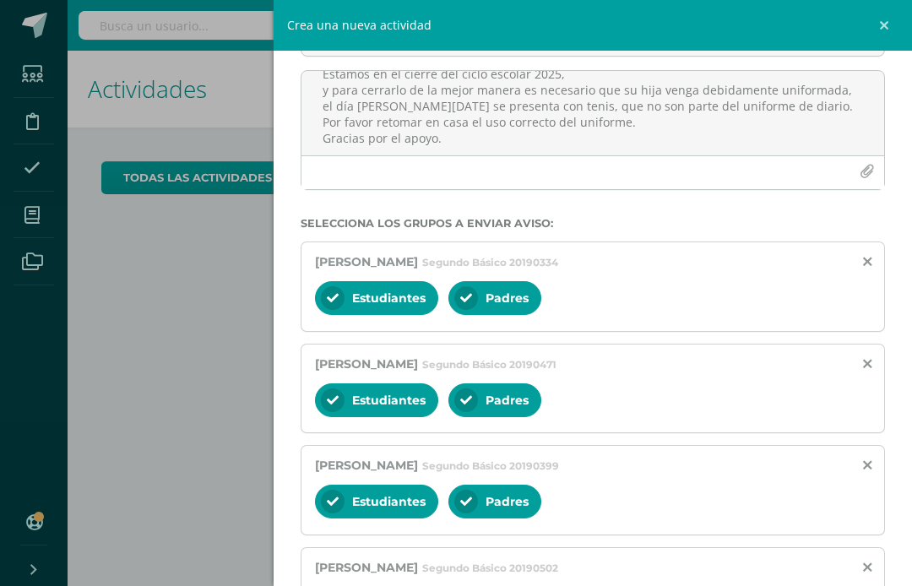
scroll to position [35, 0]
click at [467, 123] on textarea "Buenos días padres de familia. Estamos en el cierre del ciclo escolar 2025, y p…" at bounding box center [592, 113] width 583 height 84
click at [581, 144] on textarea "Buenos días padres de familia. Estamos en el cierre del ciclo escolar 2025, y p…" at bounding box center [592, 113] width 583 height 84
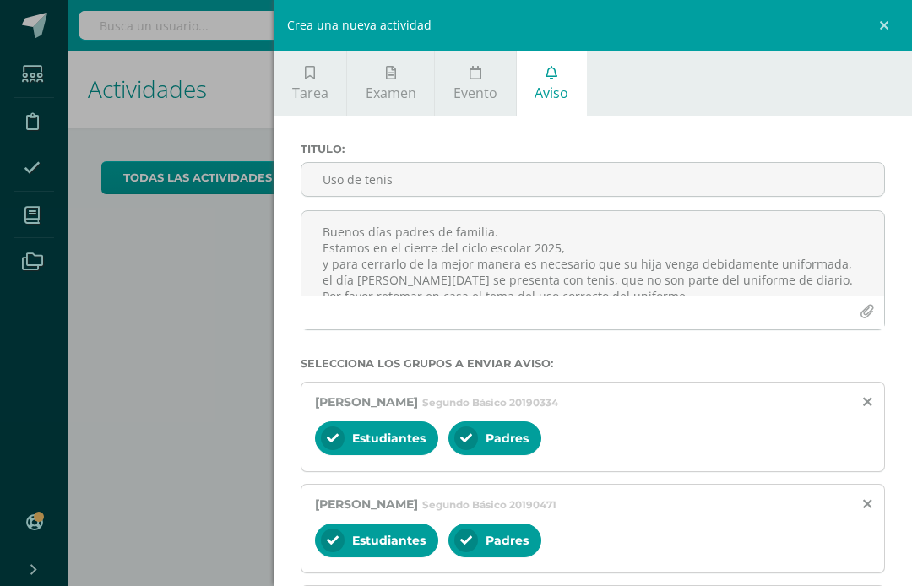
scroll to position [0, 0]
type textarea "Buenos días padres de familia. Estamos en el cierre del ciclo escolar 2025, y p…"
click at [449, 183] on input "Uso de tenis" at bounding box center [592, 179] width 583 height 33
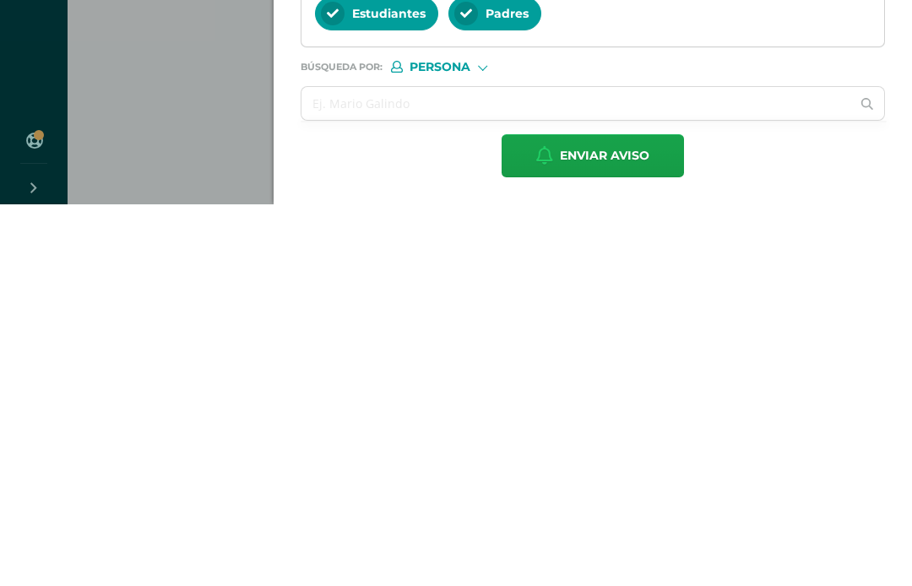
type input "Uso correcto del uniforme."
click at [668, 469] on input "text" at bounding box center [575, 485] width 549 height 33
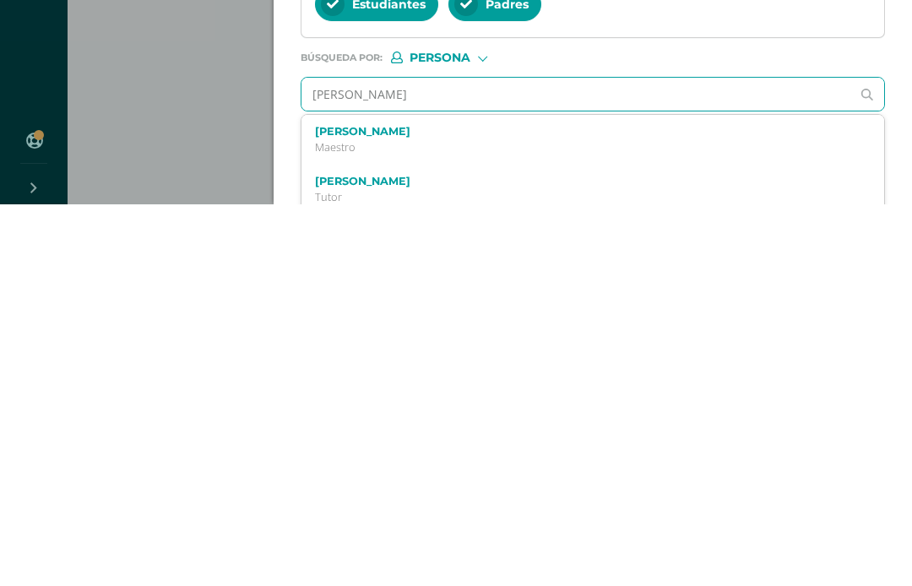
type input "Tulio ovalle"
click at [473, 522] on p "Maestro" at bounding box center [580, 529] width 531 height 14
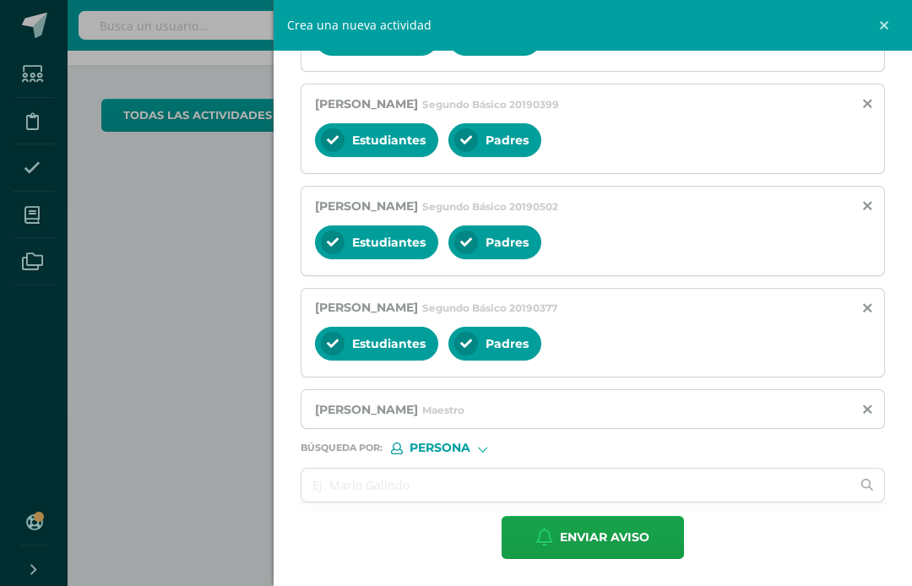
scroll to position [512, 0]
click at [571, 534] on span "Enviar aviso" at bounding box center [604, 537] width 89 height 41
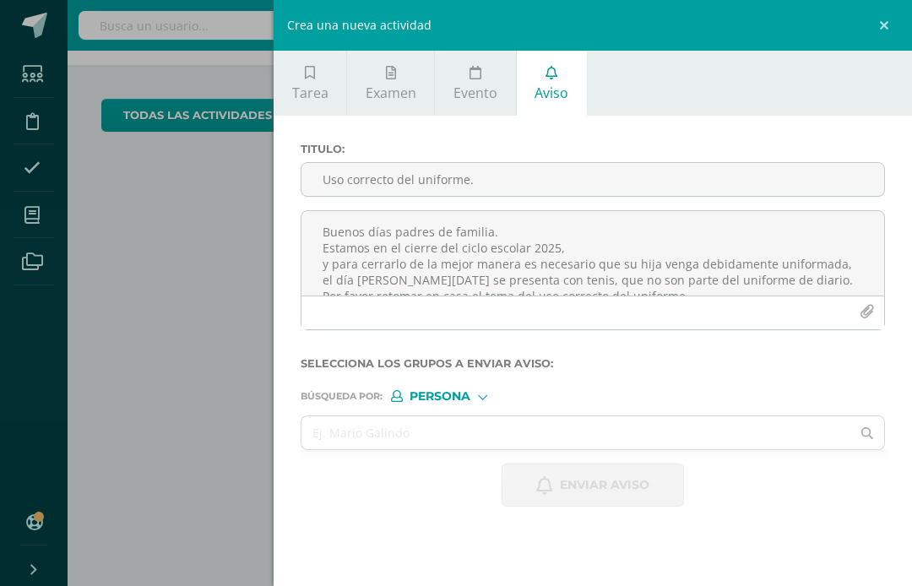
scroll to position [0, 0]
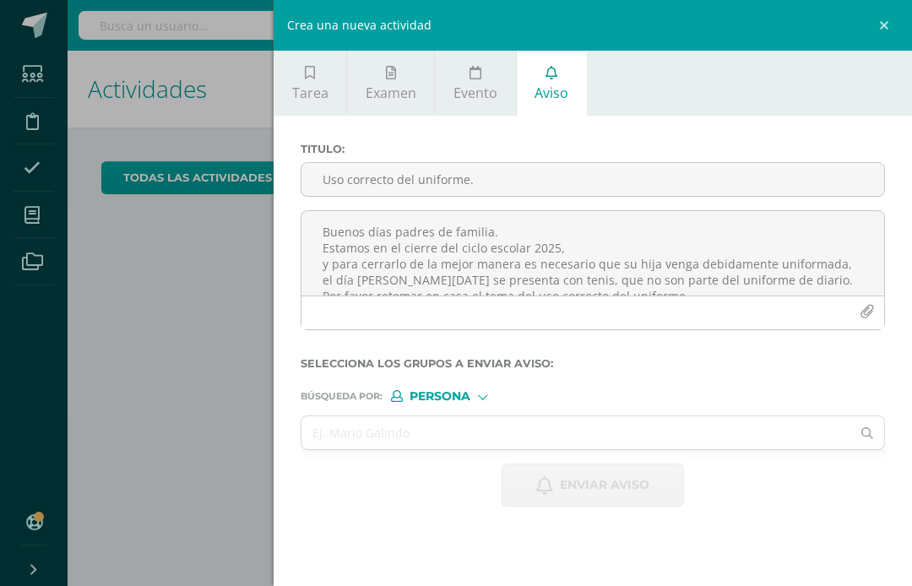
click at [36, 163] on div "Crea una nueva actividad Tarea Examen Evento Aviso Título: Fecha: 2025-10-13 20…" at bounding box center [456, 293] width 912 height 586
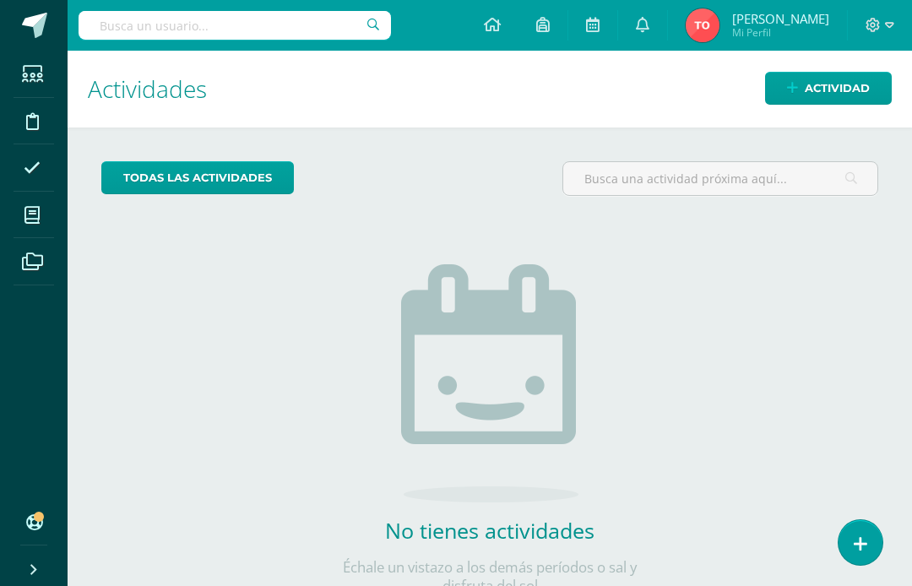
click at [40, 168] on icon at bounding box center [32, 168] width 17 height 17
click at [34, 169] on icon at bounding box center [32, 168] width 17 height 17
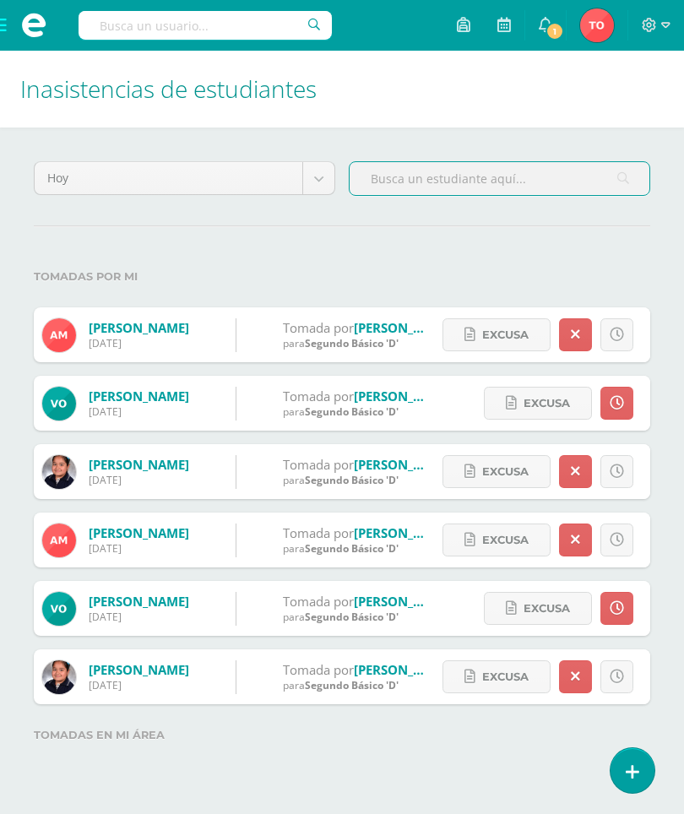
click at [0, 14] on html "Estudiantes Disciplina Asistencia Mis cursos Archivos Soporte Ayuda Reportar un…" at bounding box center [342, 399] width 684 height 799
click at [7, 12] on span at bounding box center [34, 25] width 68 height 51
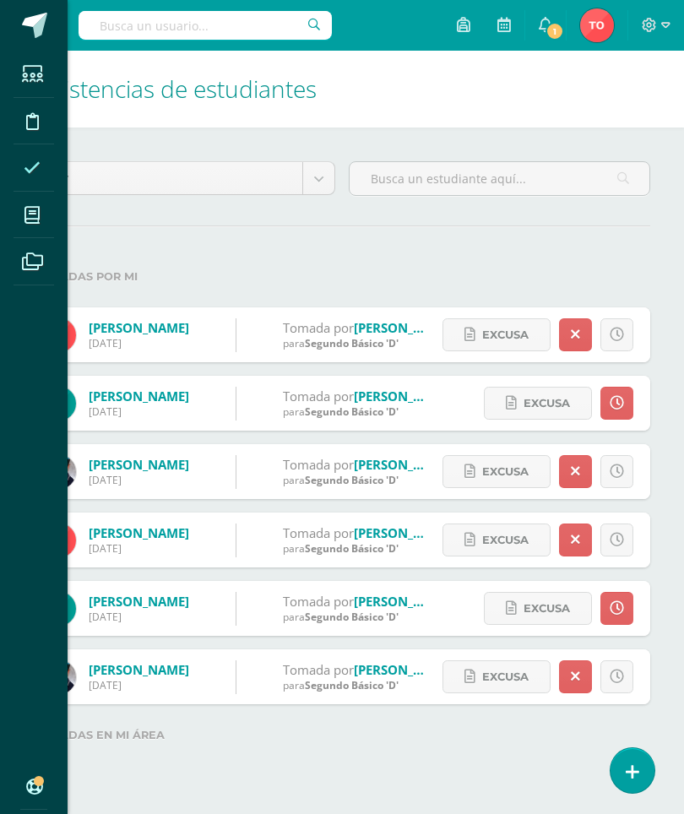
click at [2, 12] on link at bounding box center [34, 25] width 68 height 51
click at [31, 203] on span at bounding box center [33, 215] width 38 height 38
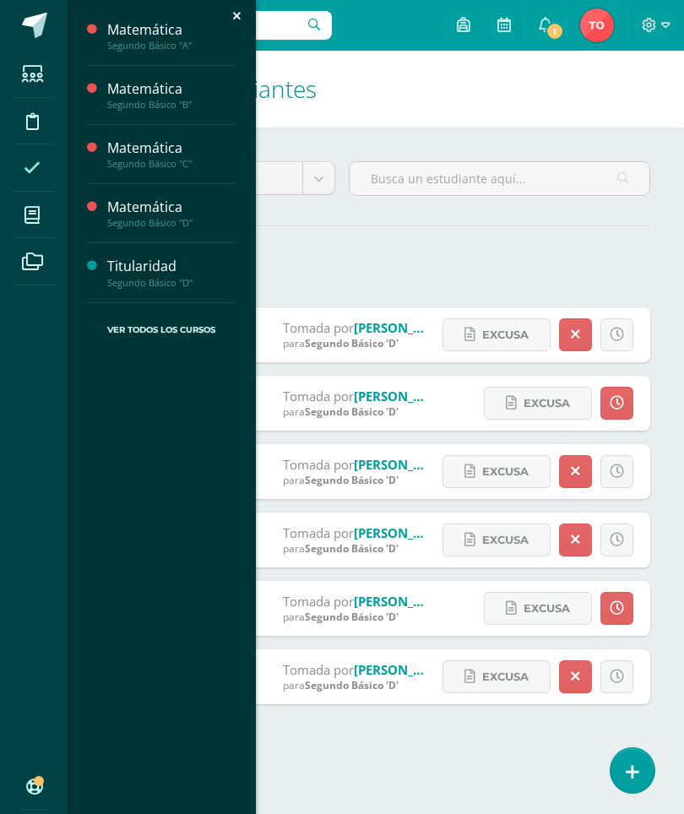
click at [38, 207] on icon at bounding box center [31, 215] width 15 height 17
